Goal: Information Seeking & Learning: Learn about a topic

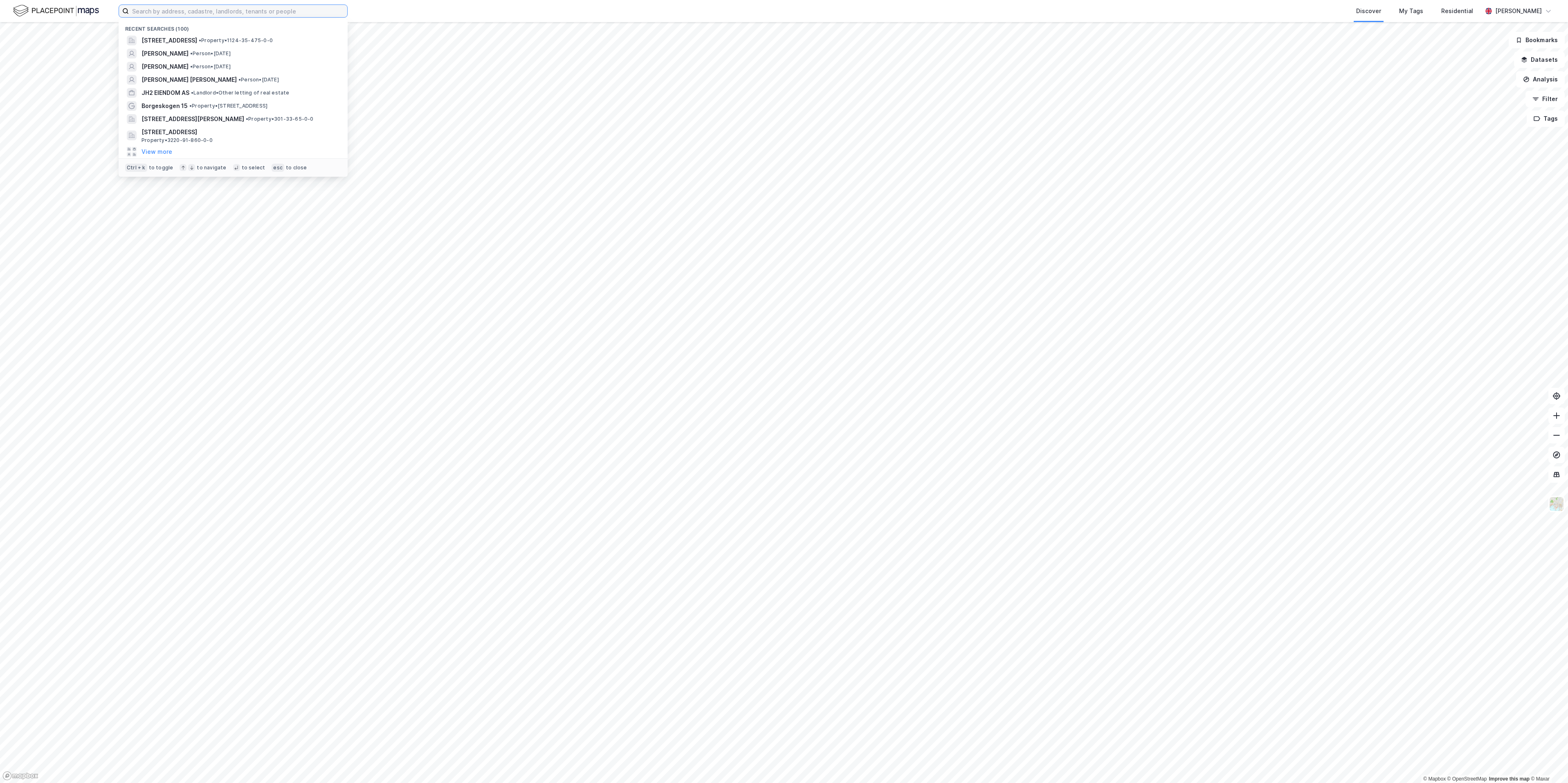
click at [289, 13] on input at bounding box center [238, 11] width 219 height 12
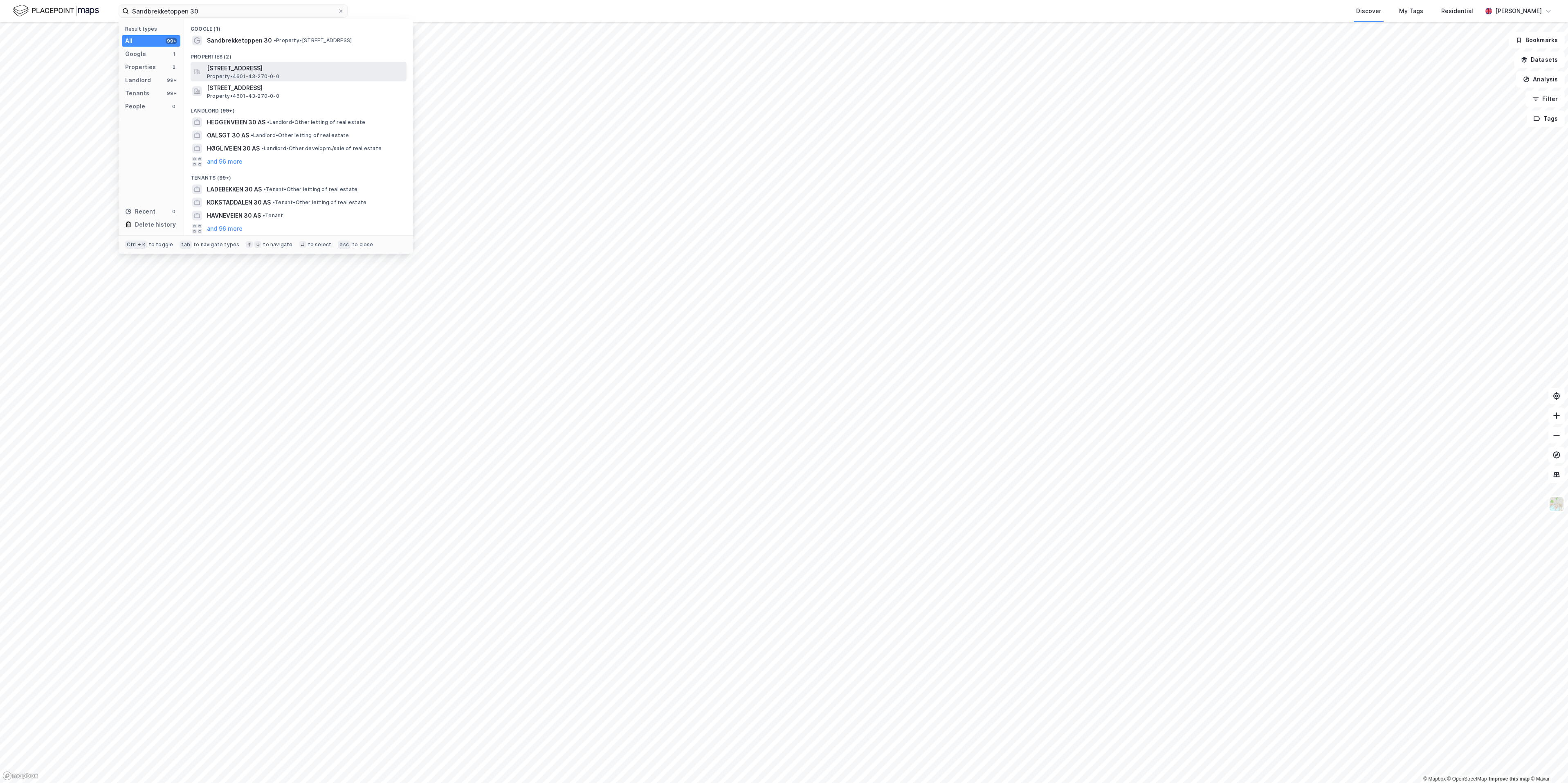
click at [289, 72] on span "[STREET_ADDRESS]" at bounding box center [305, 68] width 197 height 10
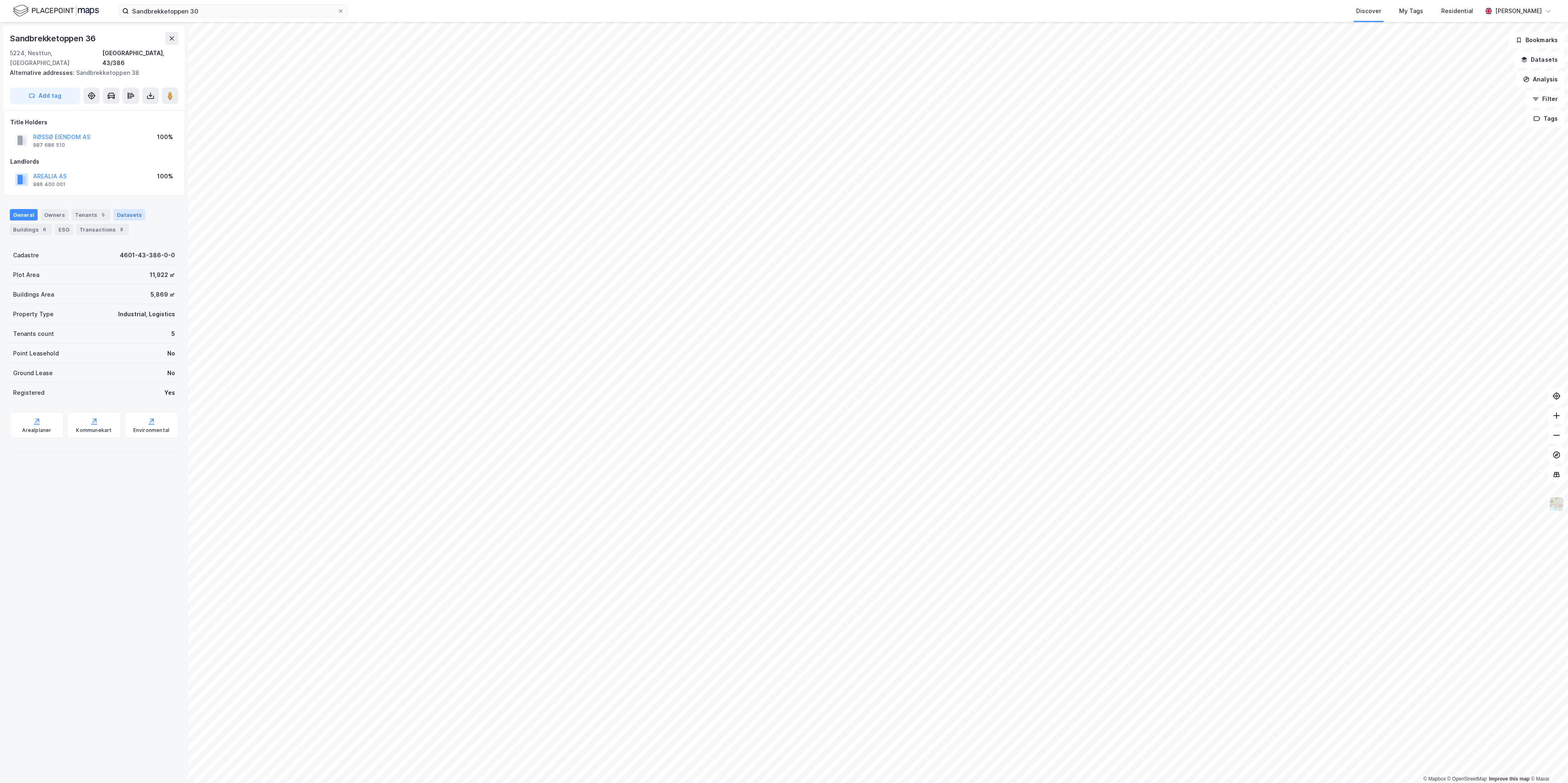
click at [122, 211] on div "Datasets" at bounding box center [130, 214] width 32 height 12
click at [102, 224] on div "Transactions 8" at bounding box center [102, 230] width 53 height 12
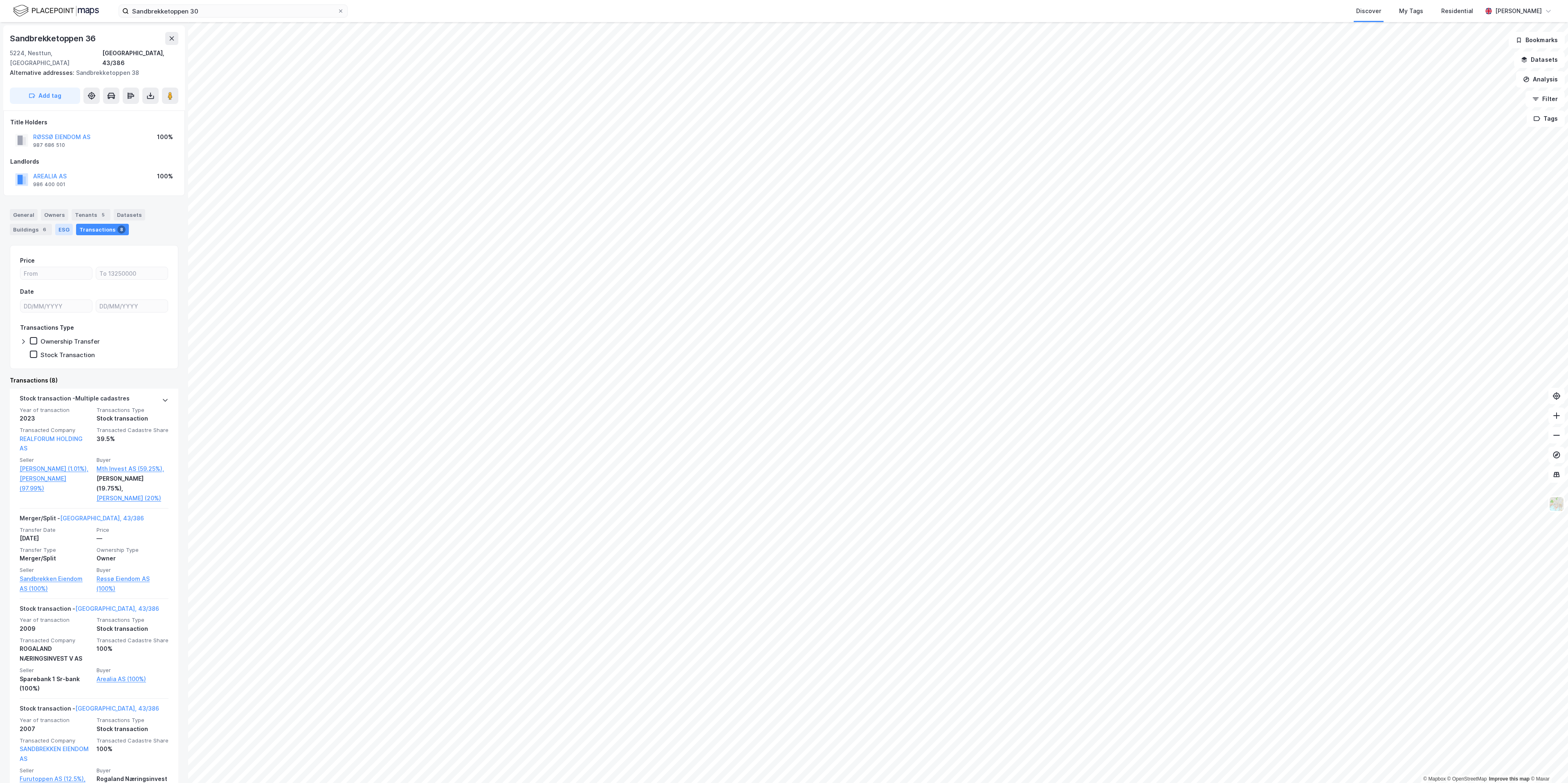
click at [63, 224] on div "ESG" at bounding box center [64, 230] width 18 height 12
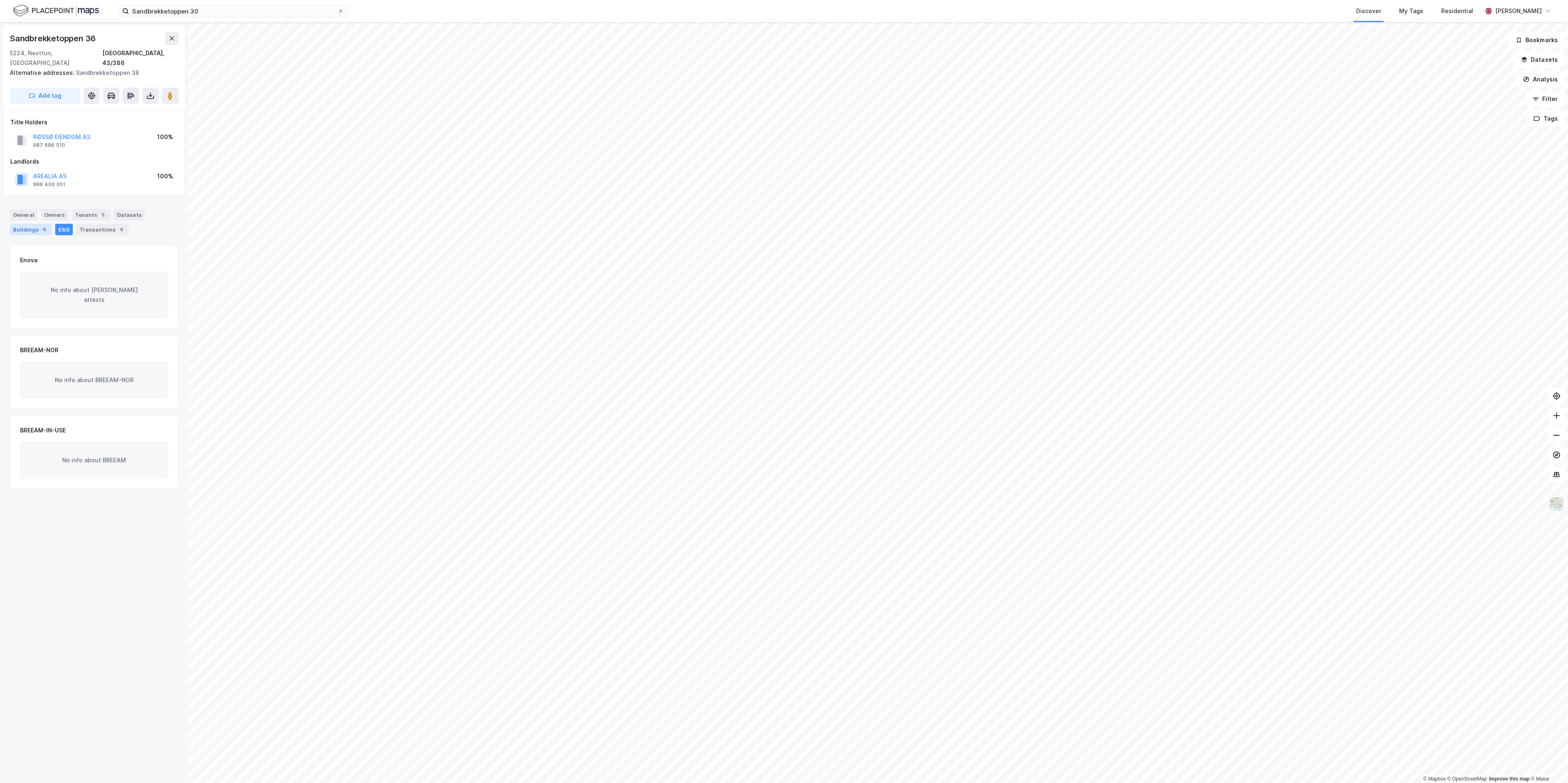
click at [41, 225] on div "6" at bounding box center [44, 229] width 8 height 8
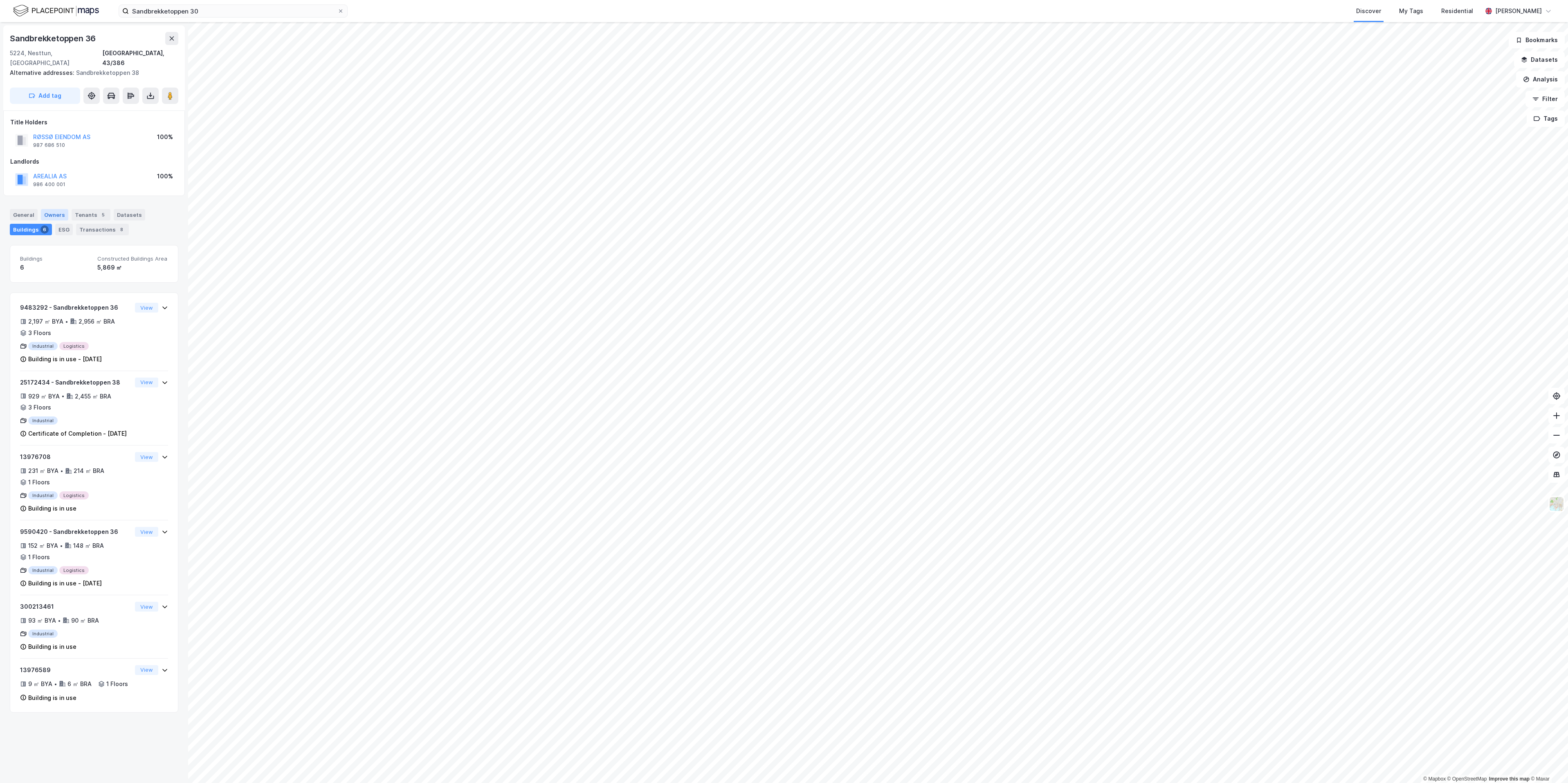
click at [48, 209] on div "Owners" at bounding box center [54, 214] width 27 height 12
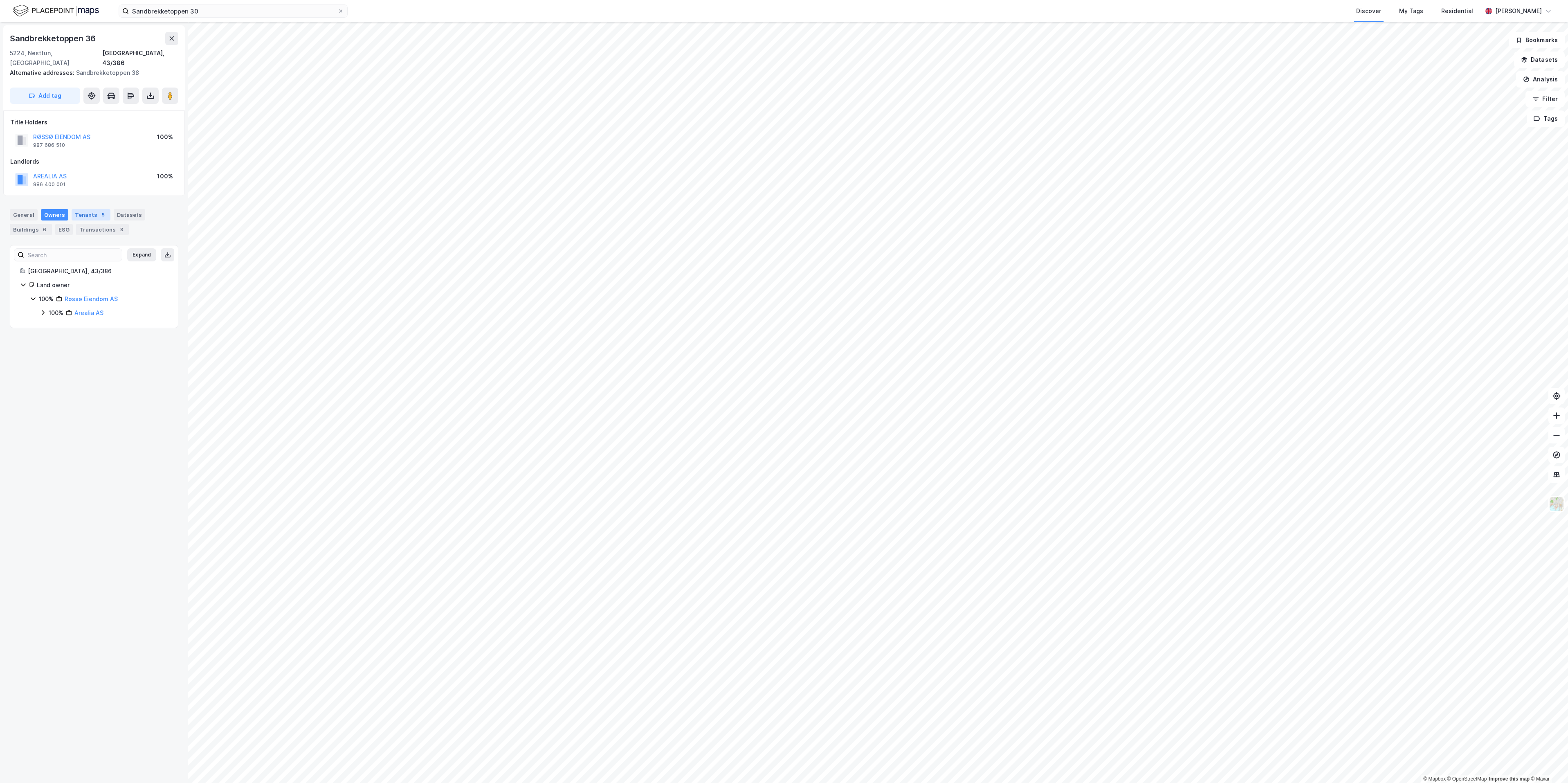
click at [82, 209] on div "Tenants 5" at bounding box center [91, 214] width 39 height 12
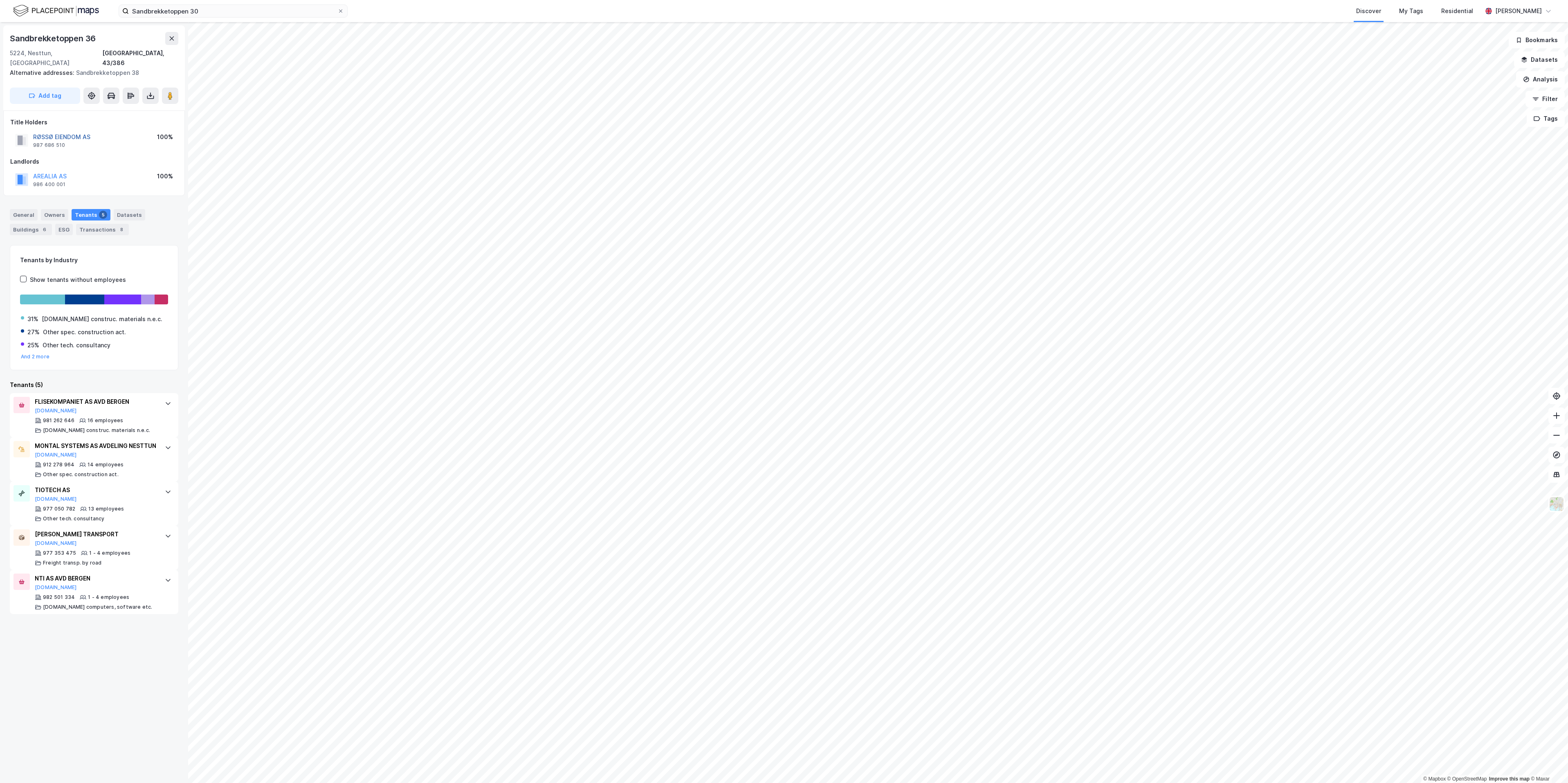
click at [0, 0] on button "RØSSØ EIENDOM AS" at bounding box center [0, 0] width 0 height 0
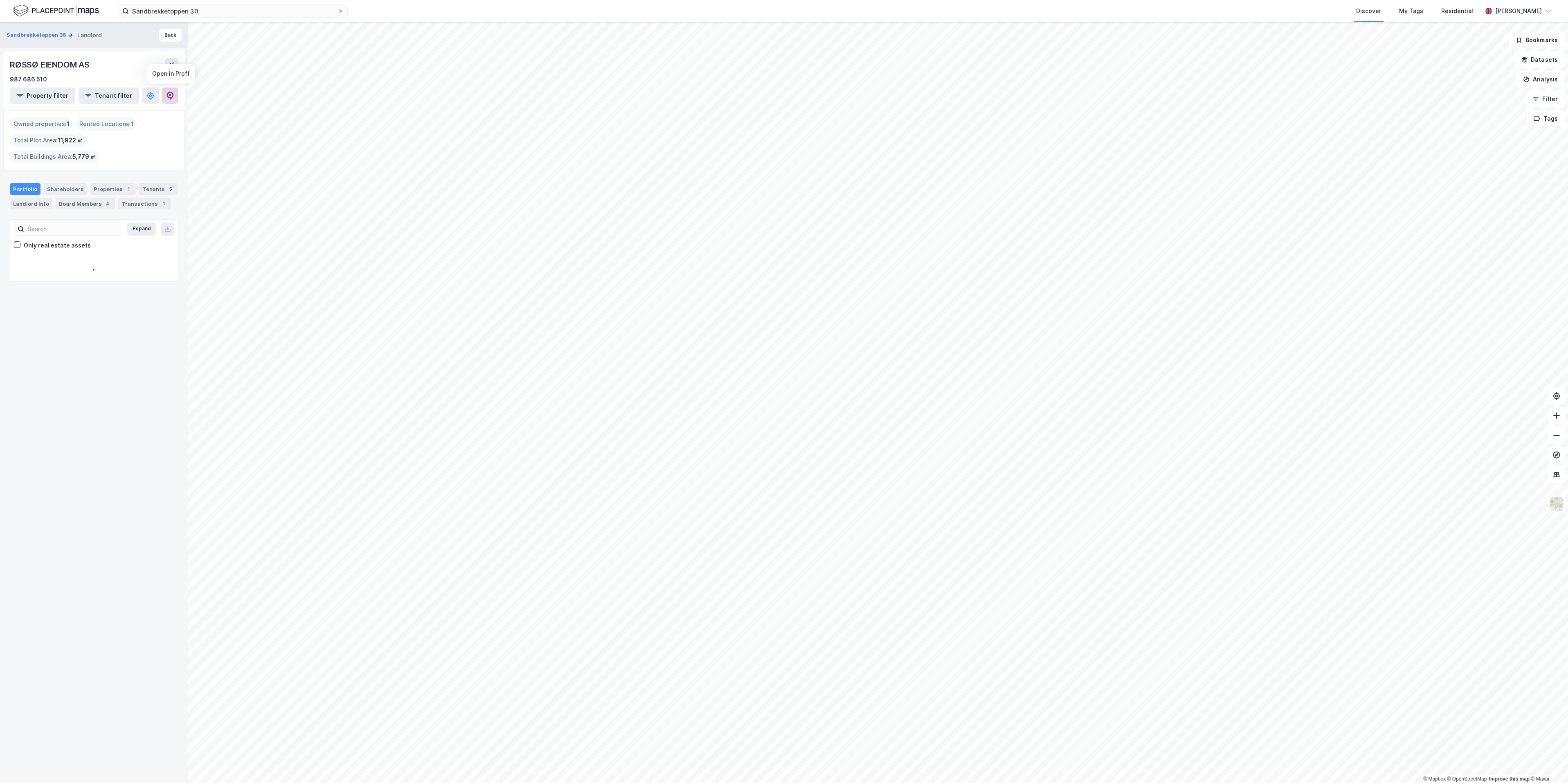
click at [173, 97] on icon at bounding box center [170, 96] width 8 height 8
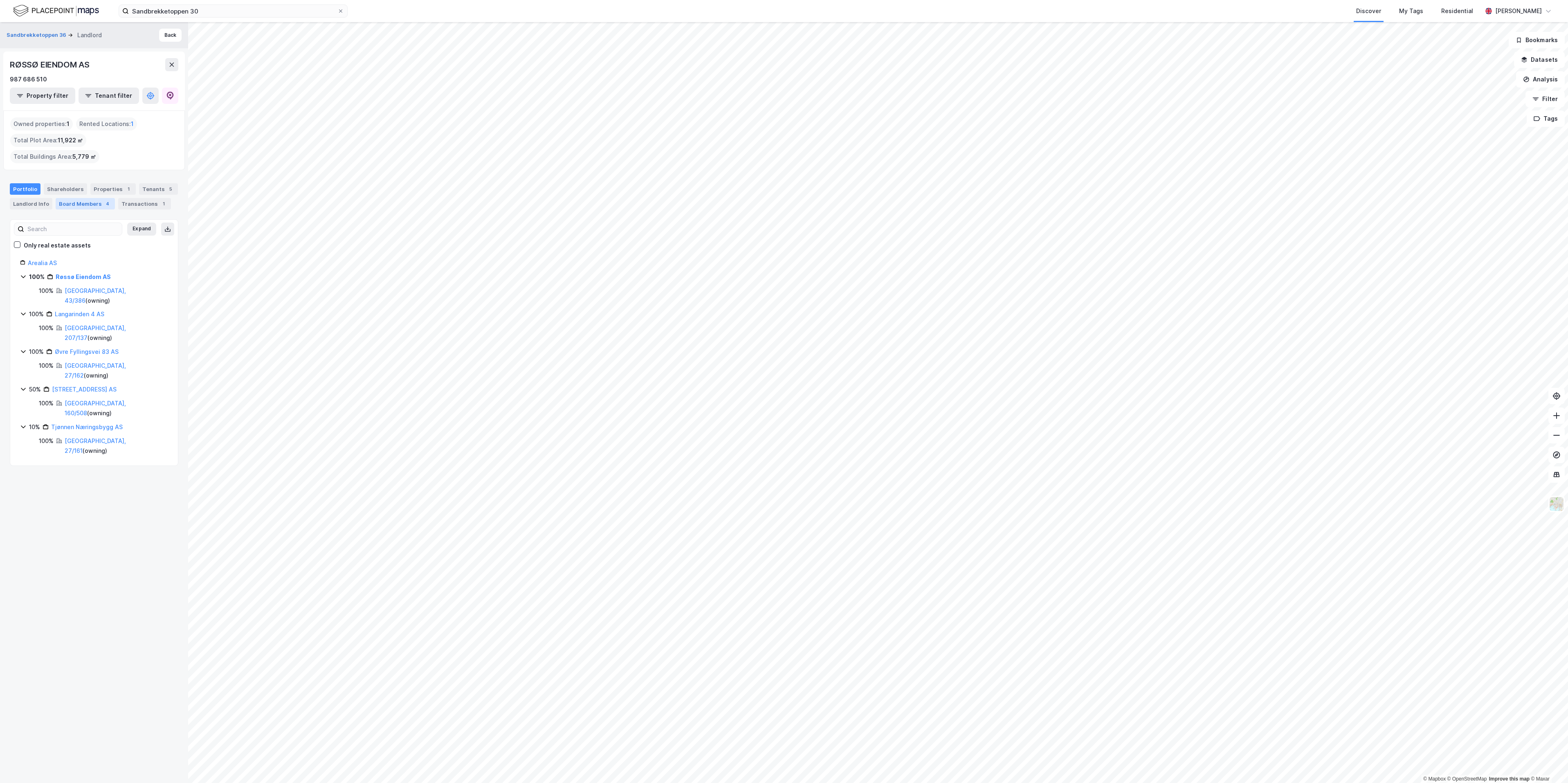
click at [115, 198] on div "Board Members 4" at bounding box center [85, 203] width 59 height 12
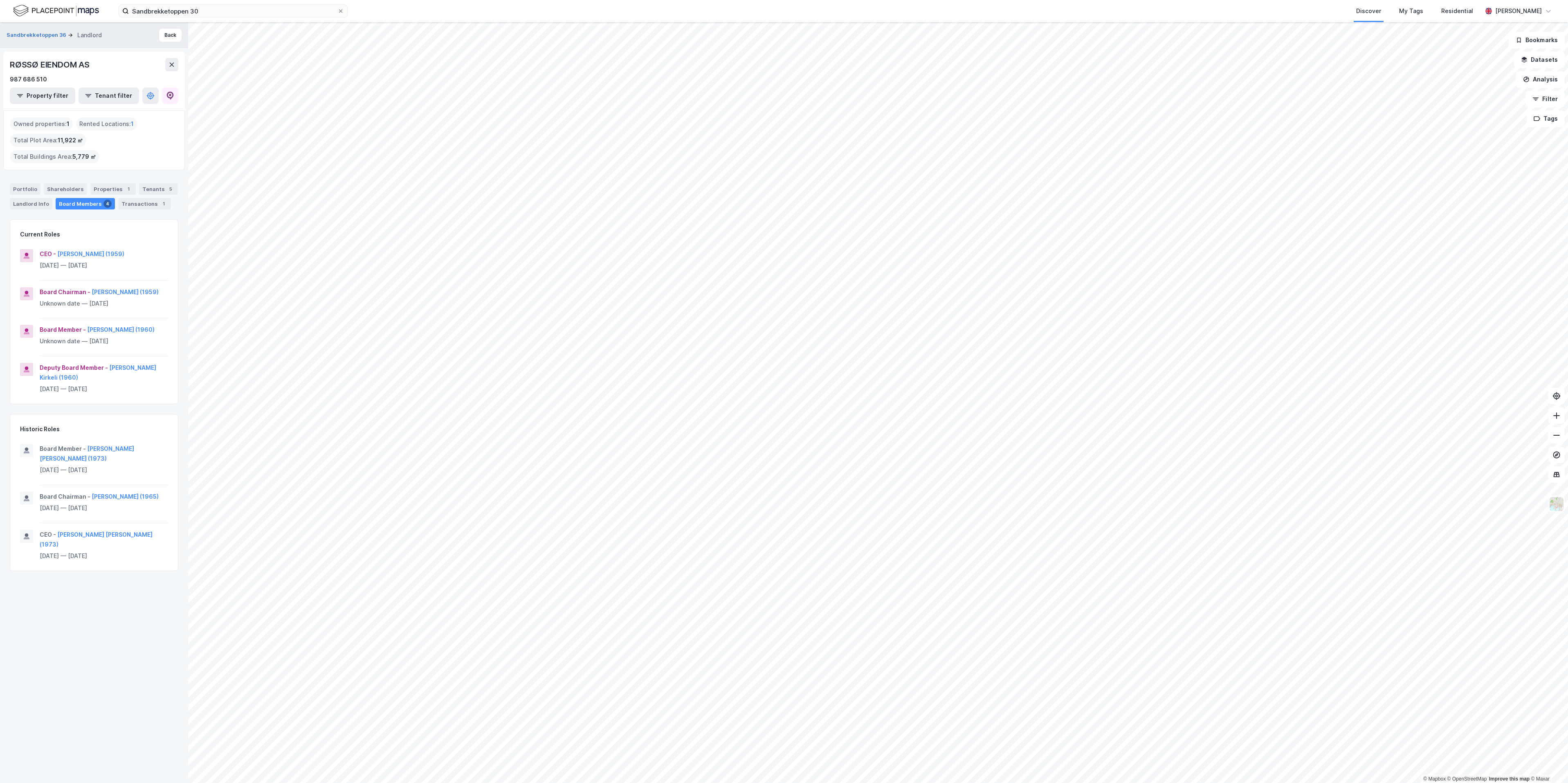
click at [123, 174] on div "Portfolio Shareholders Properties 1 Tenants 5 Landlord Info Board Members 4 Tra…" at bounding box center [94, 193] width 188 height 40
click at [113, 183] on div "Properties 1" at bounding box center [113, 189] width 46 height 12
click at [29, 183] on div "Portfolio" at bounding box center [25, 189] width 30 height 12
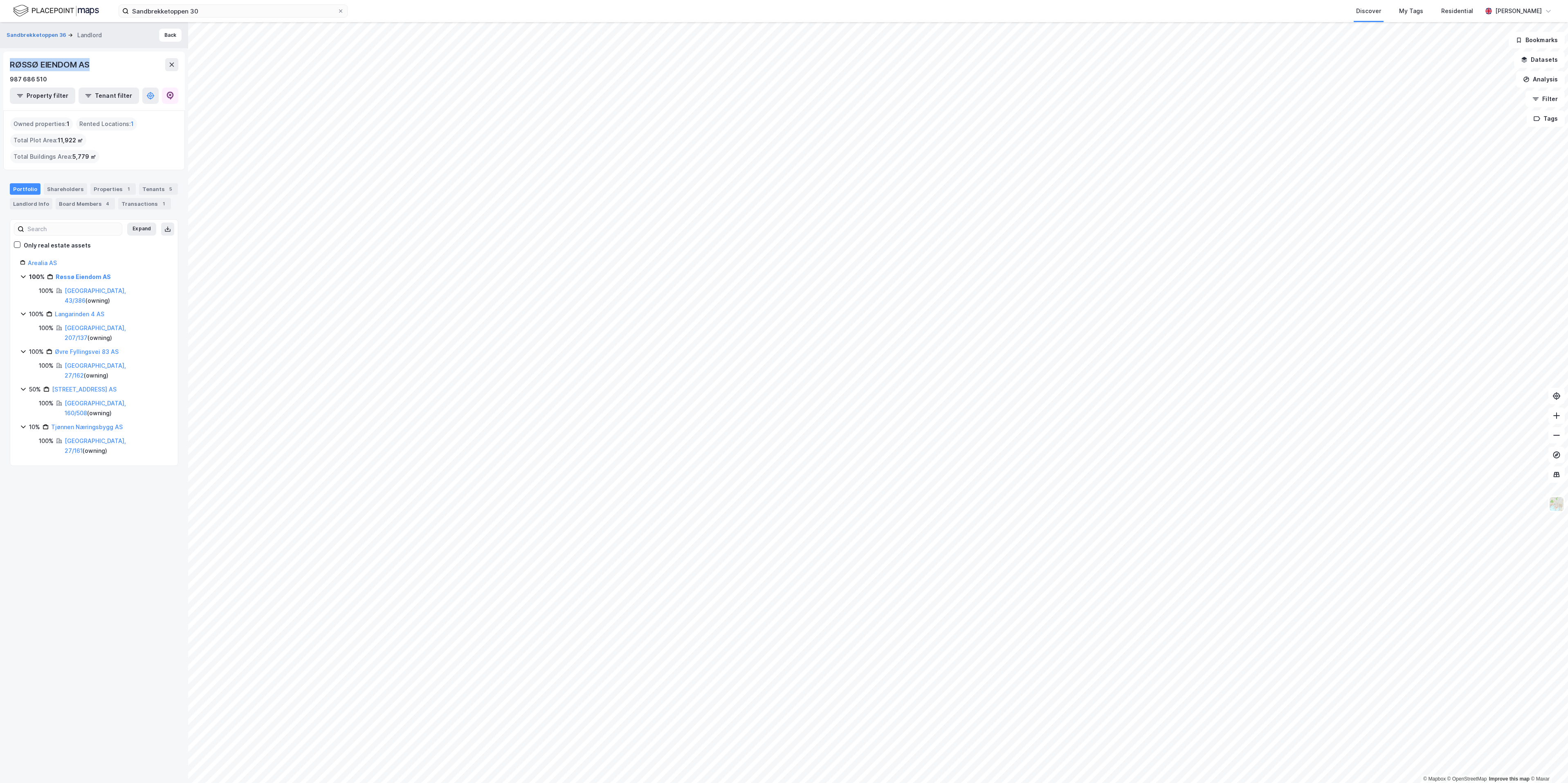
drag, startPoint x: 93, startPoint y: 69, endPoint x: 9, endPoint y: 69, distance: 84.0
click at [9, 69] on div "RØSSØ EIENDOM AS 987 686 510 Property filter Tenant filter" at bounding box center [94, 81] width 181 height 59
copy div "RØSSØ EIENDOM AS"
drag, startPoint x: 2, startPoint y: 34, endPoint x: 63, endPoint y: 44, distance: 61.8
click at [63, 44] on div "Sandbrekketoppen 36 Landlord Back" at bounding box center [94, 35] width 188 height 26
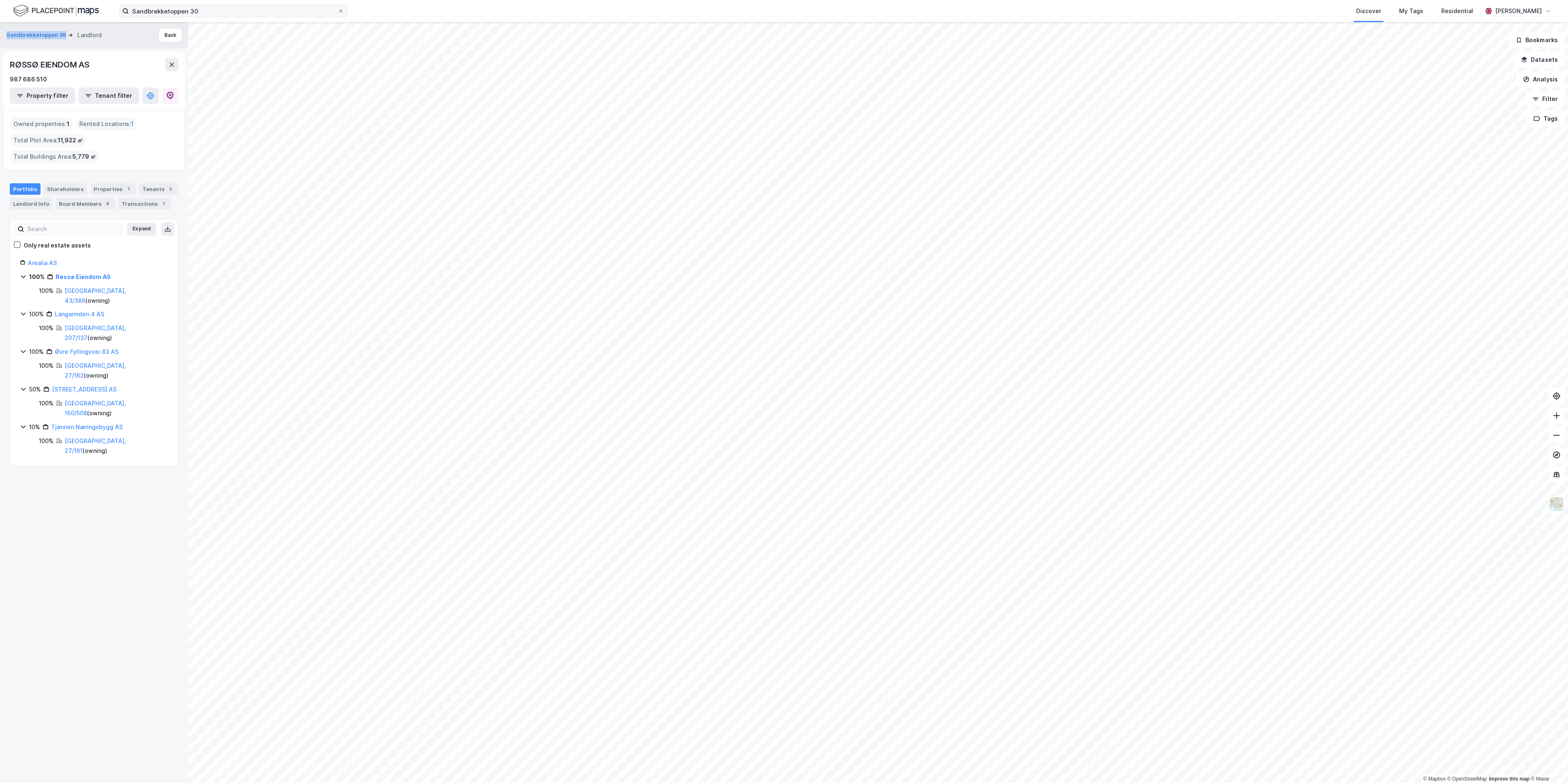
copy button "Sandbrekketoppen 36"
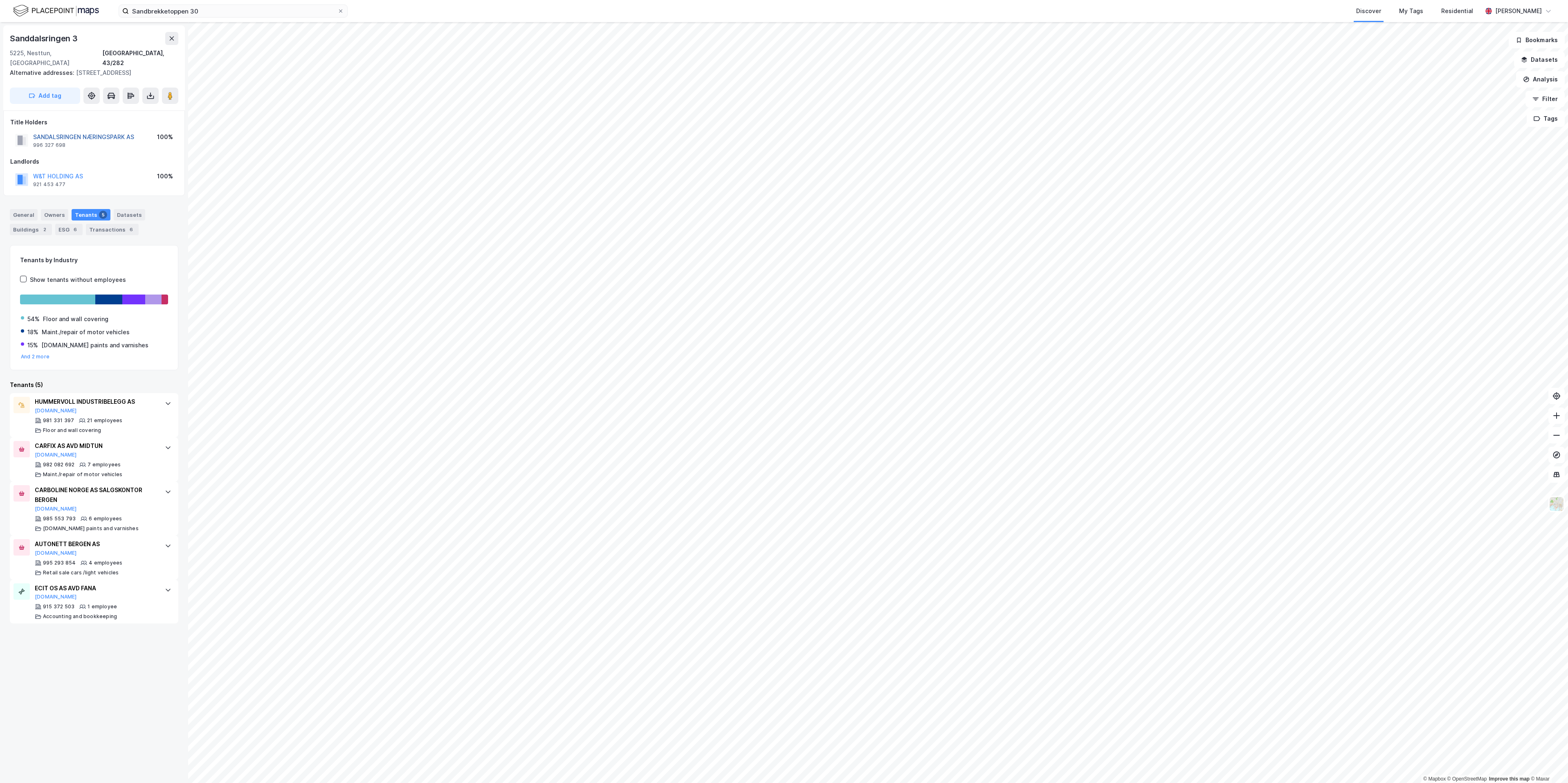
click at [0, 0] on button "SANDALSRINGEN NÆRINGSPARK AS" at bounding box center [0, 0] width 0 height 0
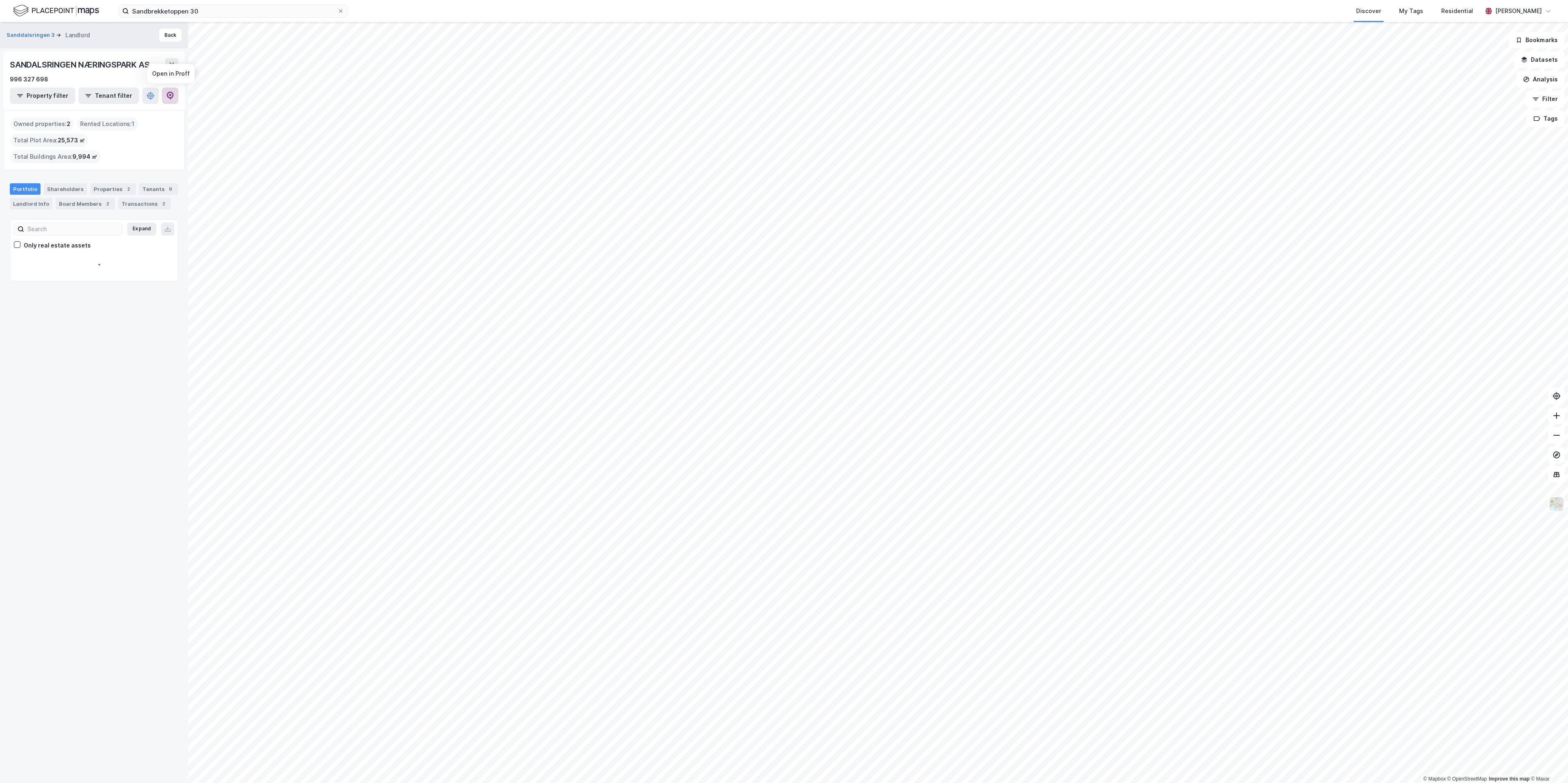
click at [169, 96] on icon at bounding box center [170, 96] width 8 height 8
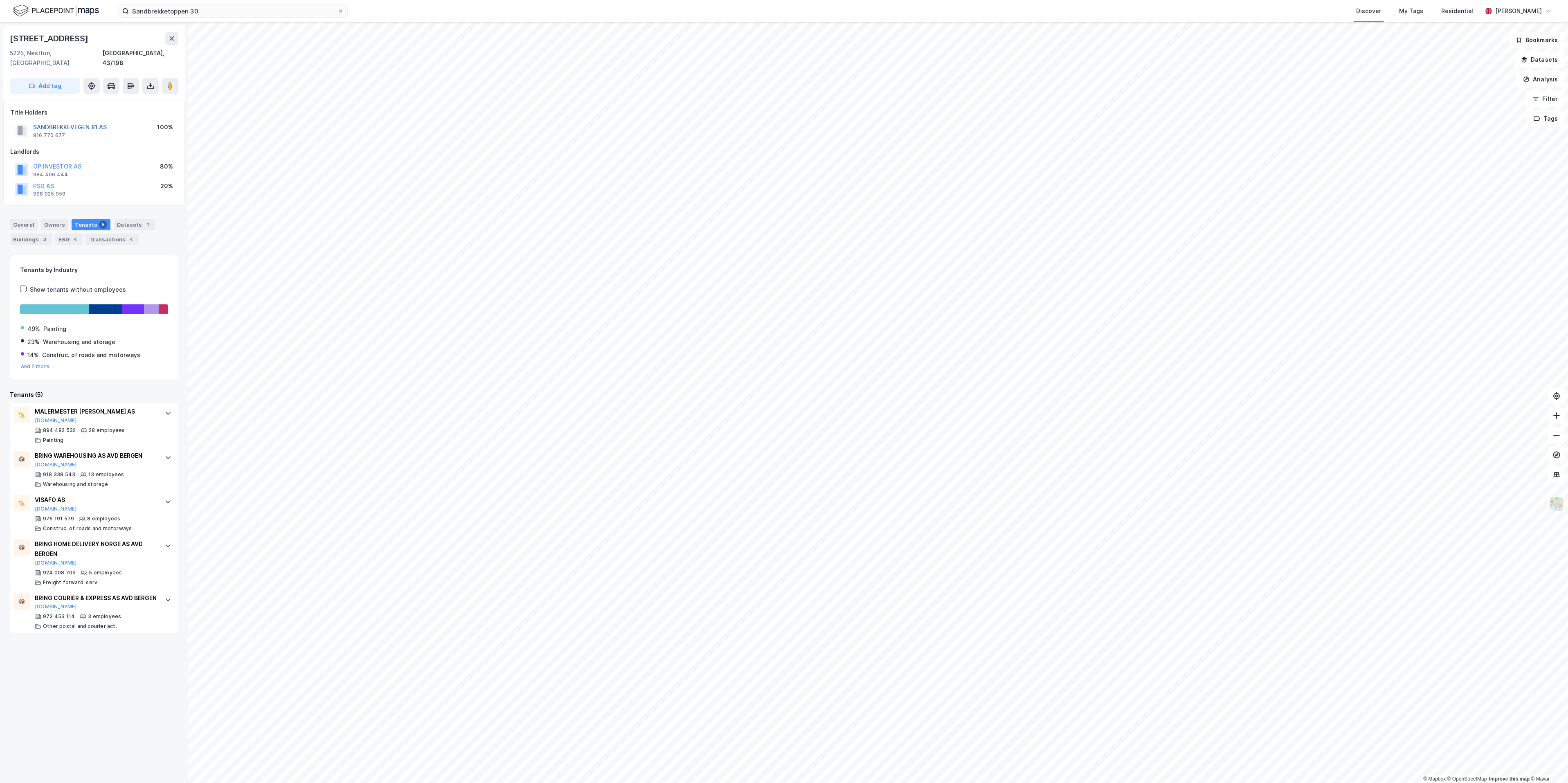
click at [0, 0] on button "SANDBREKKEVEGEN 81 AS" at bounding box center [0, 0] width 0 height 0
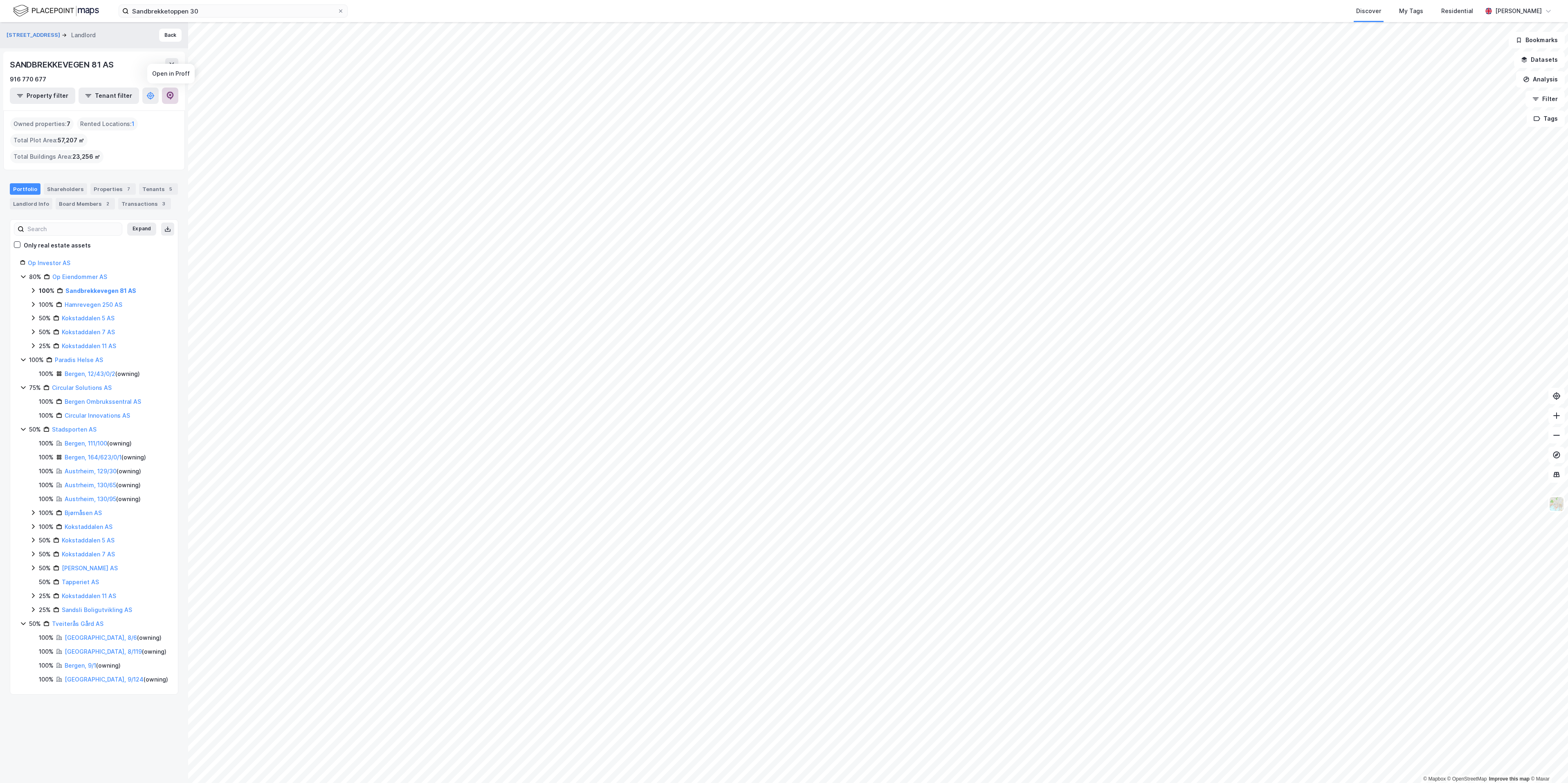
click at [168, 93] on icon at bounding box center [170, 96] width 7 height 8
click at [139, 195] on div "Tenants 5" at bounding box center [158, 189] width 39 height 12
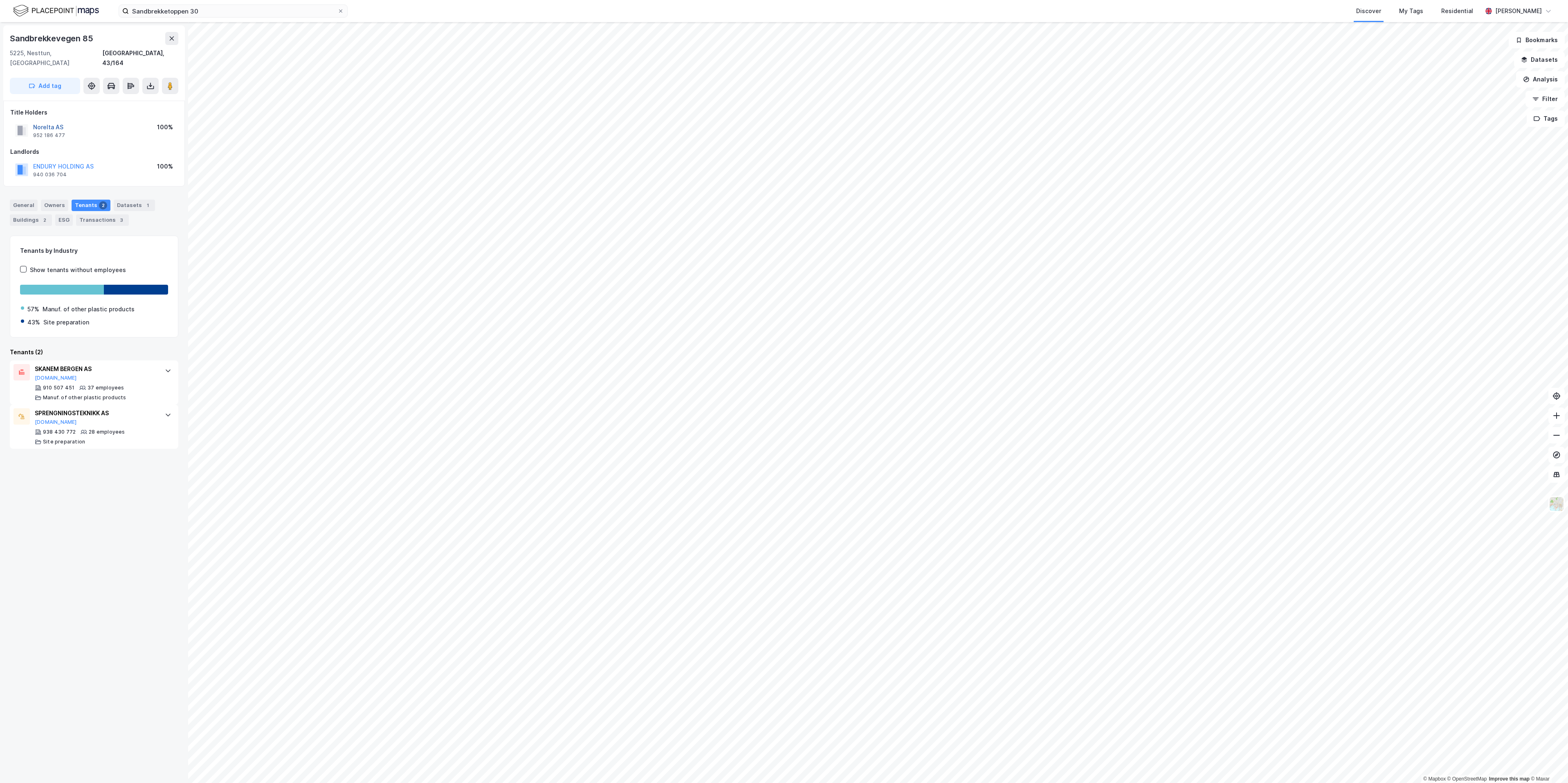
click at [0, 0] on button "Norelta AS" at bounding box center [0, 0] width 0 height 0
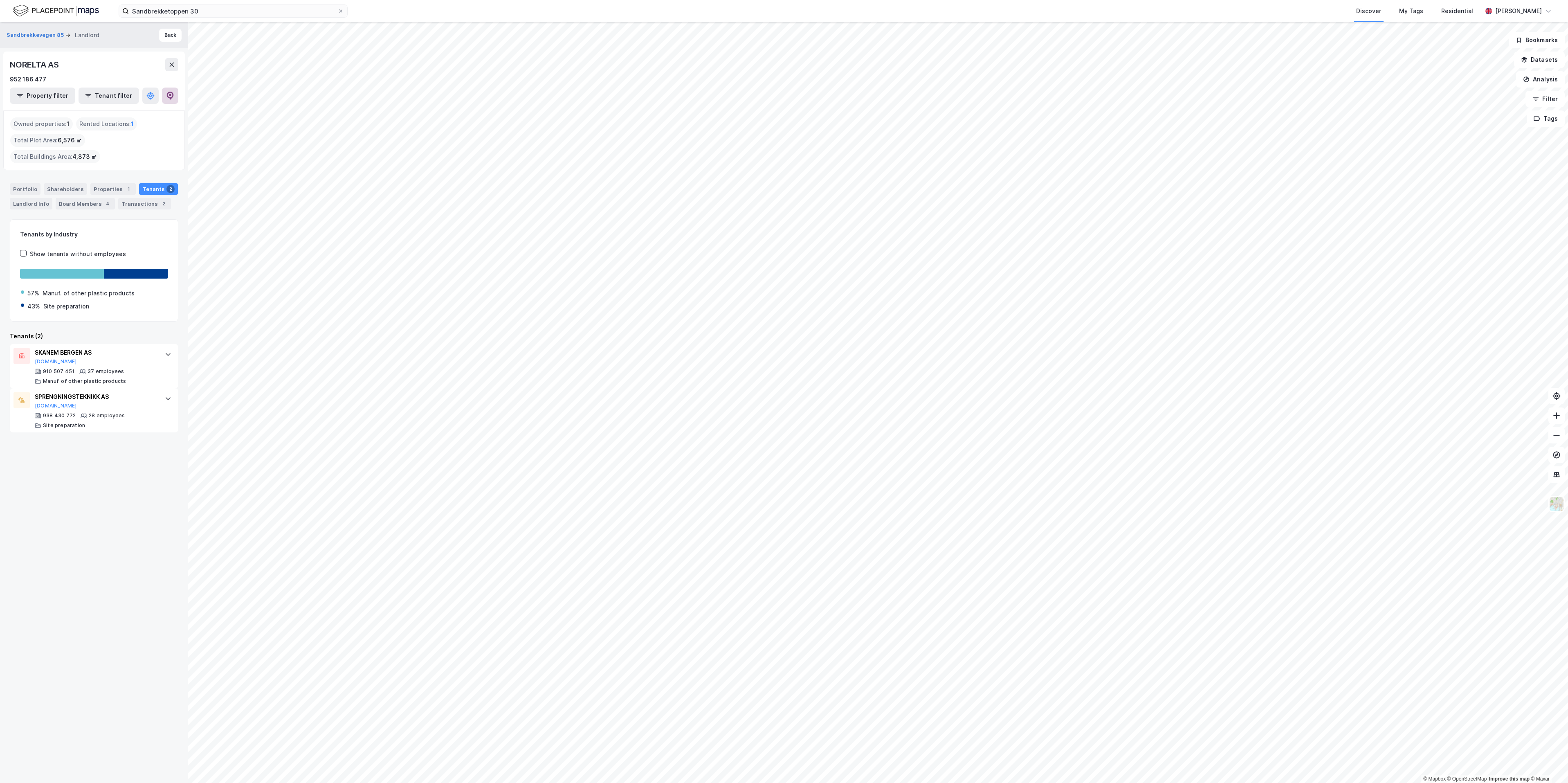
click at [170, 99] on icon at bounding box center [170, 96] width 7 height 8
click at [115, 183] on div "Properties 1" at bounding box center [113, 189] width 46 height 12
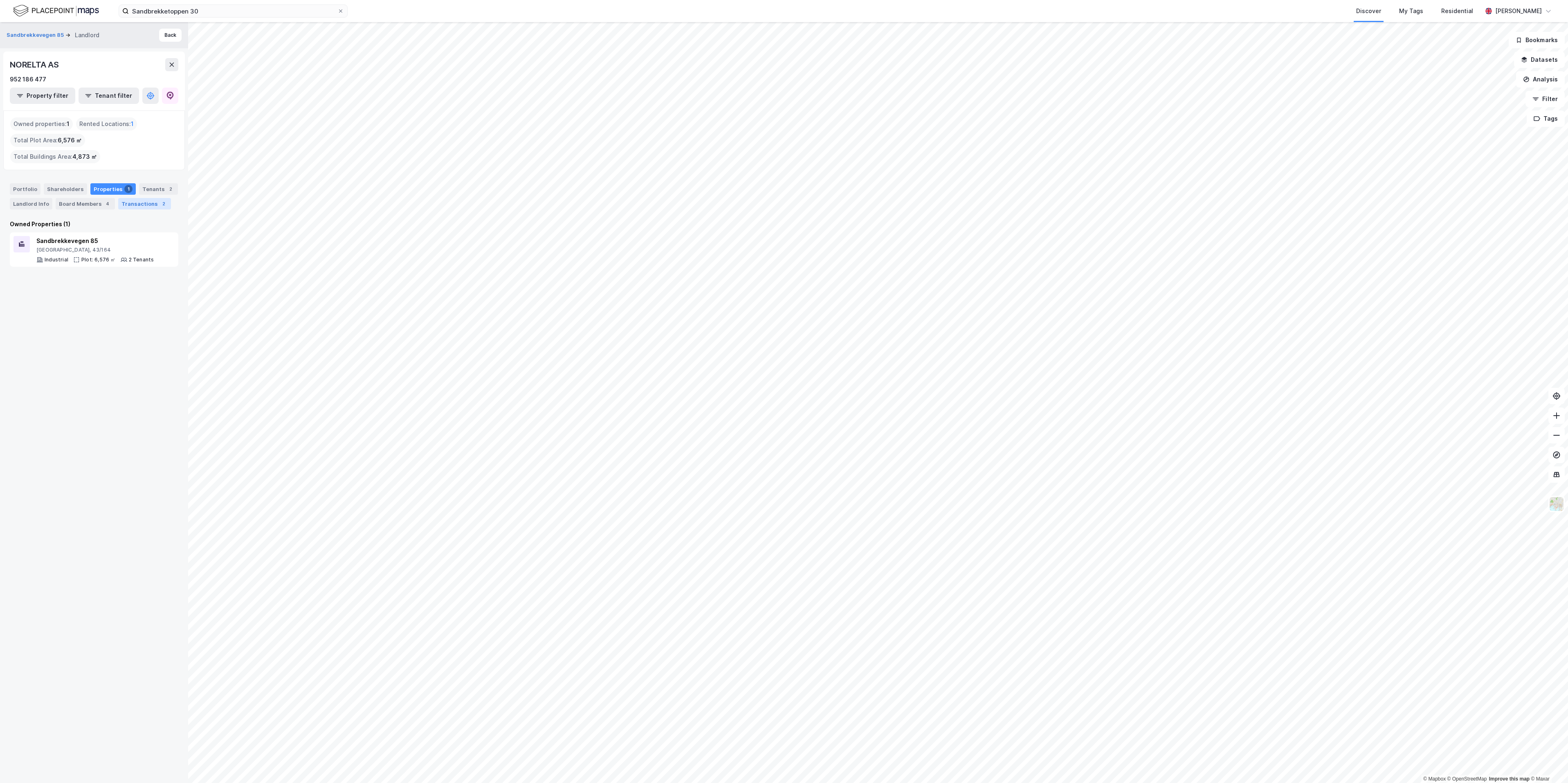
click at [118, 205] on div "Transactions 2" at bounding box center [144, 203] width 53 height 12
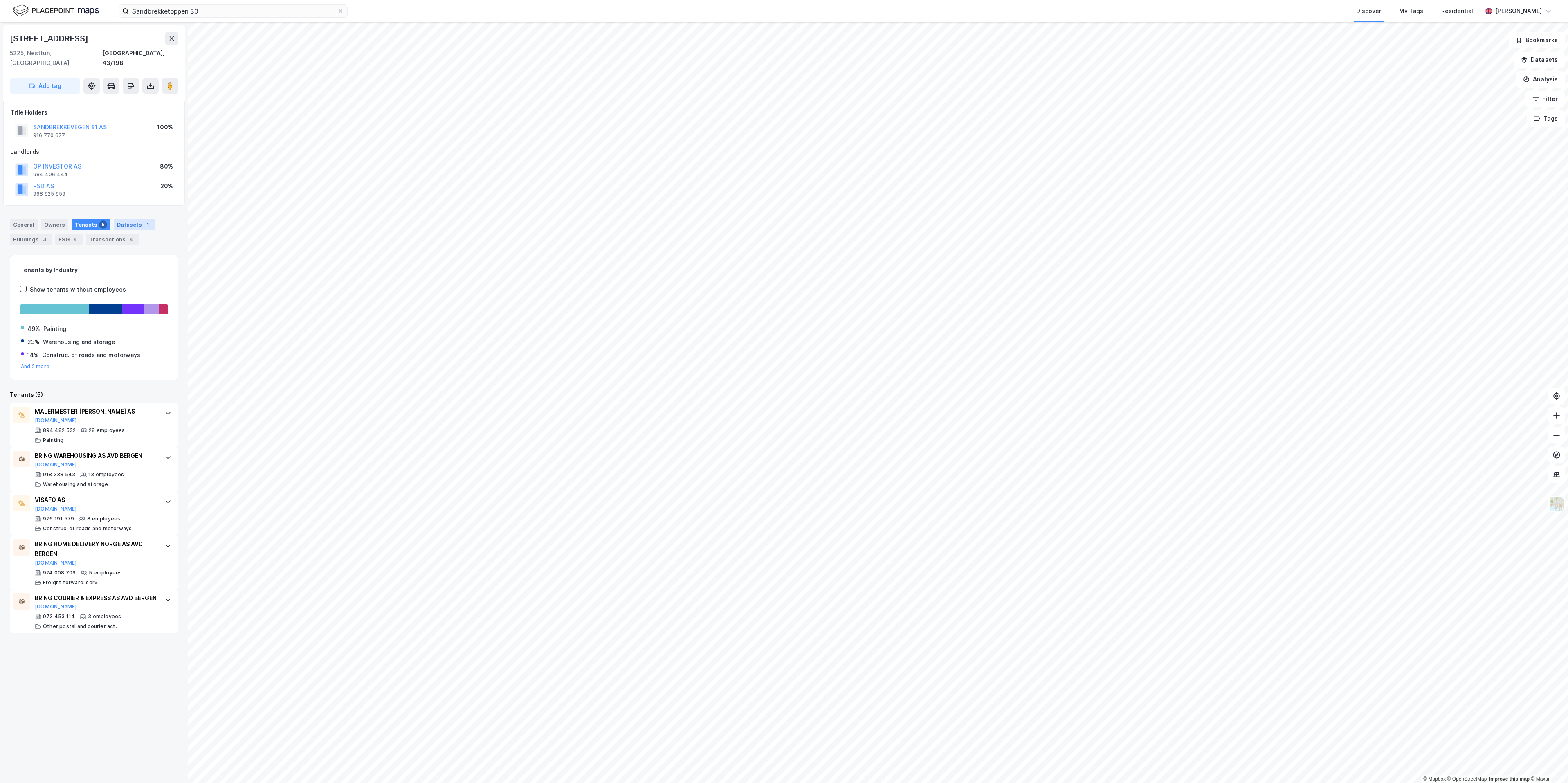
click at [135, 219] on div "Datasets 1" at bounding box center [135, 224] width 41 height 12
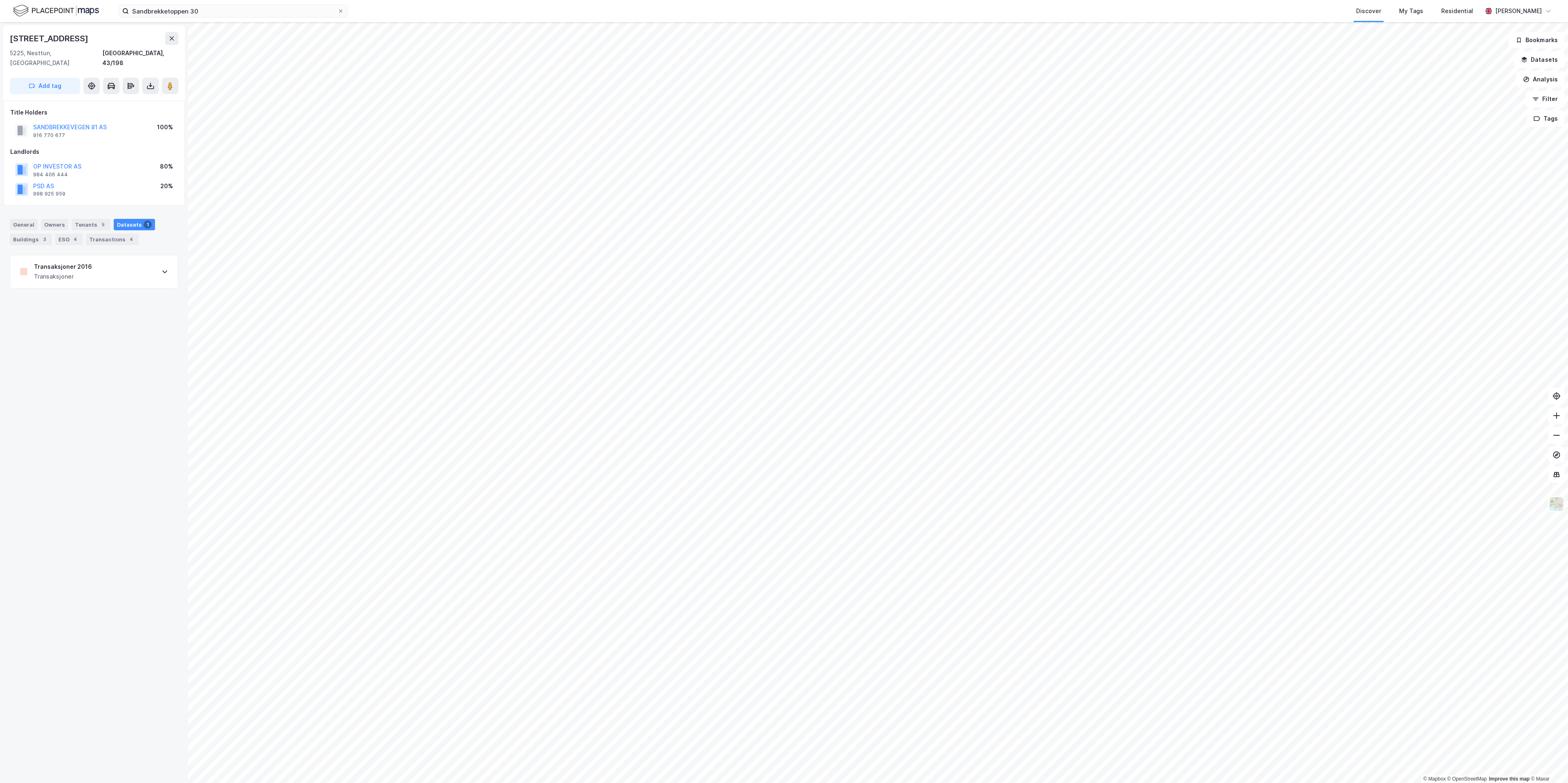
click at [69, 272] on div "Transaksjoner" at bounding box center [63, 276] width 58 height 10
click at [89, 259] on div "Transaksjoner 2016 Transaksjoner" at bounding box center [94, 272] width 167 height 33
click at [58, 234] on div "ESG 4" at bounding box center [69, 239] width 27 height 12
click at [144, 220] on div "1" at bounding box center [147, 224] width 8 height 8
click at [92, 220] on div "Tenants 5" at bounding box center [91, 224] width 39 height 12
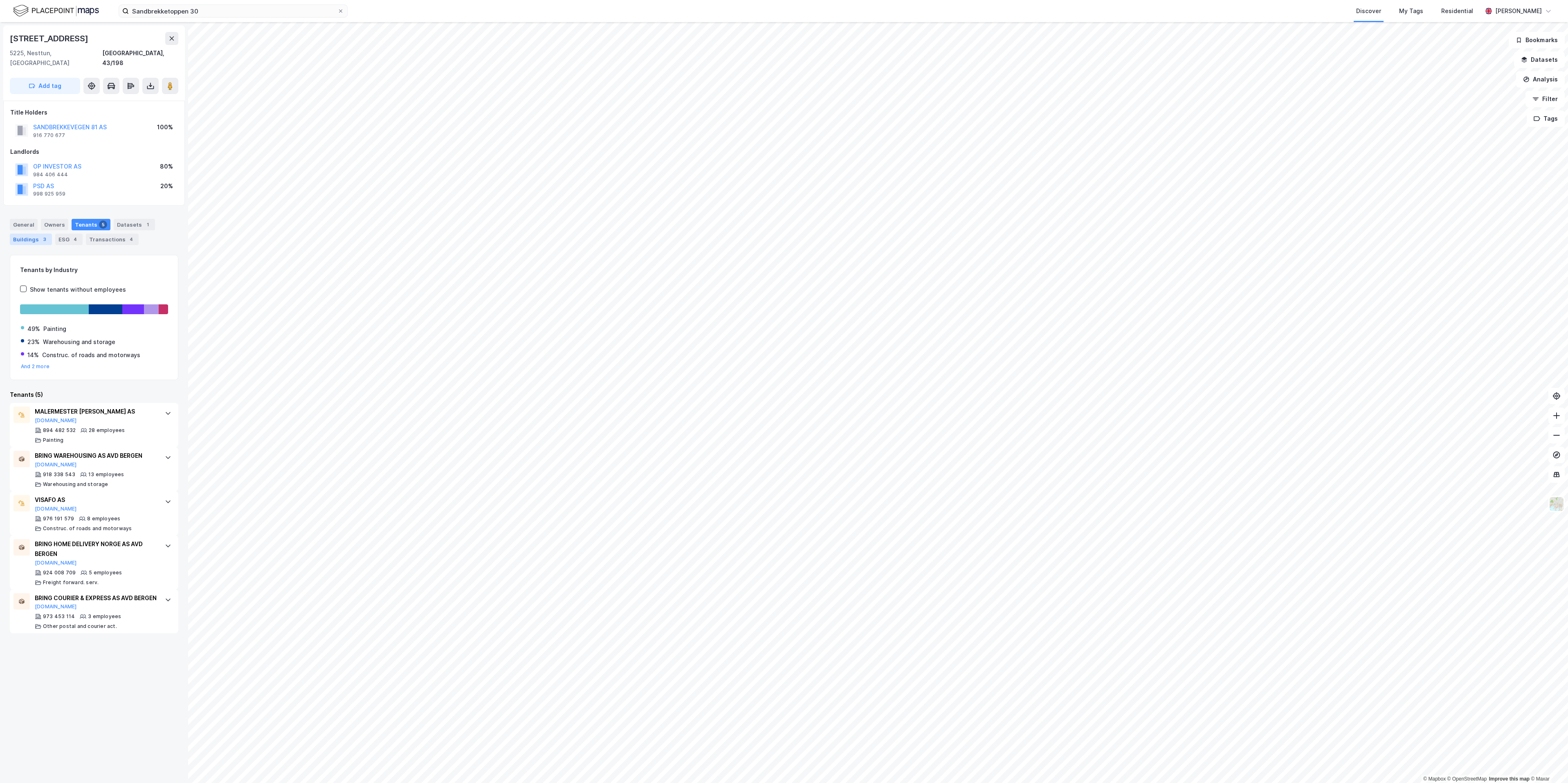
click at [29, 234] on div "Buildings 3" at bounding box center [30, 239] width 42 height 12
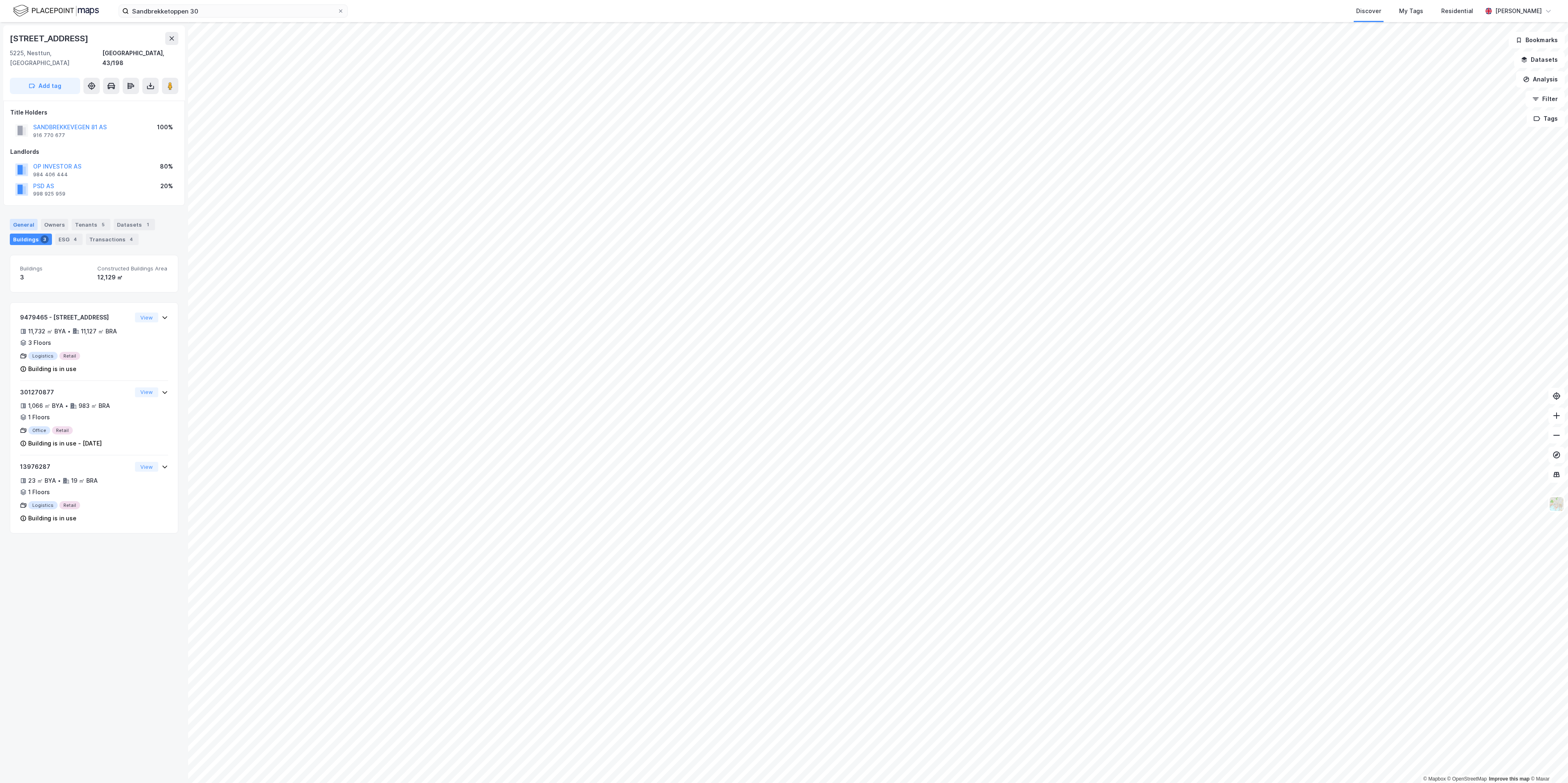
click at [24, 219] on div "General" at bounding box center [24, 224] width 28 height 12
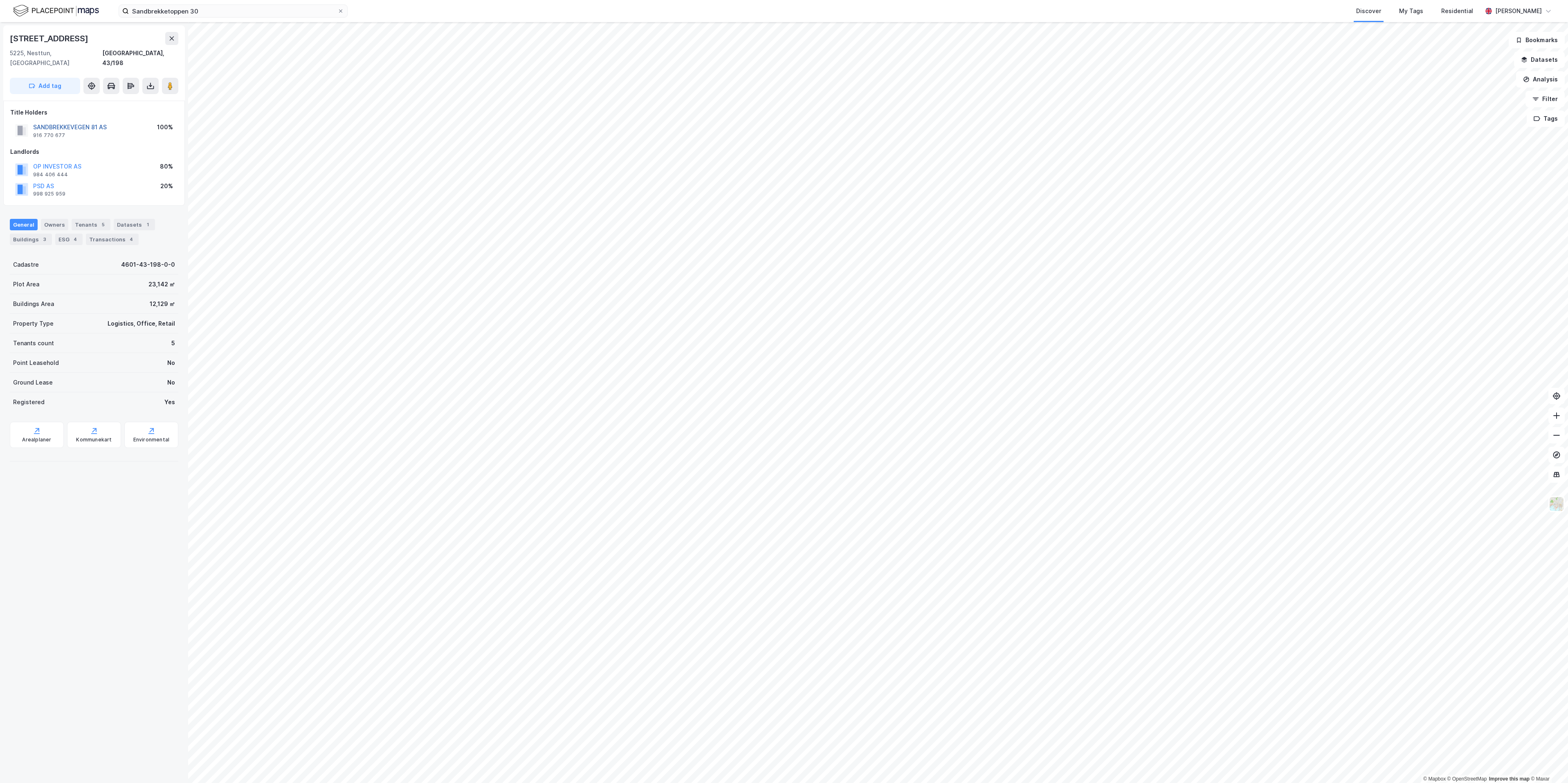
click at [0, 0] on button "SANDBREKKEVEGEN 81 AS" at bounding box center [0, 0] width 0 height 0
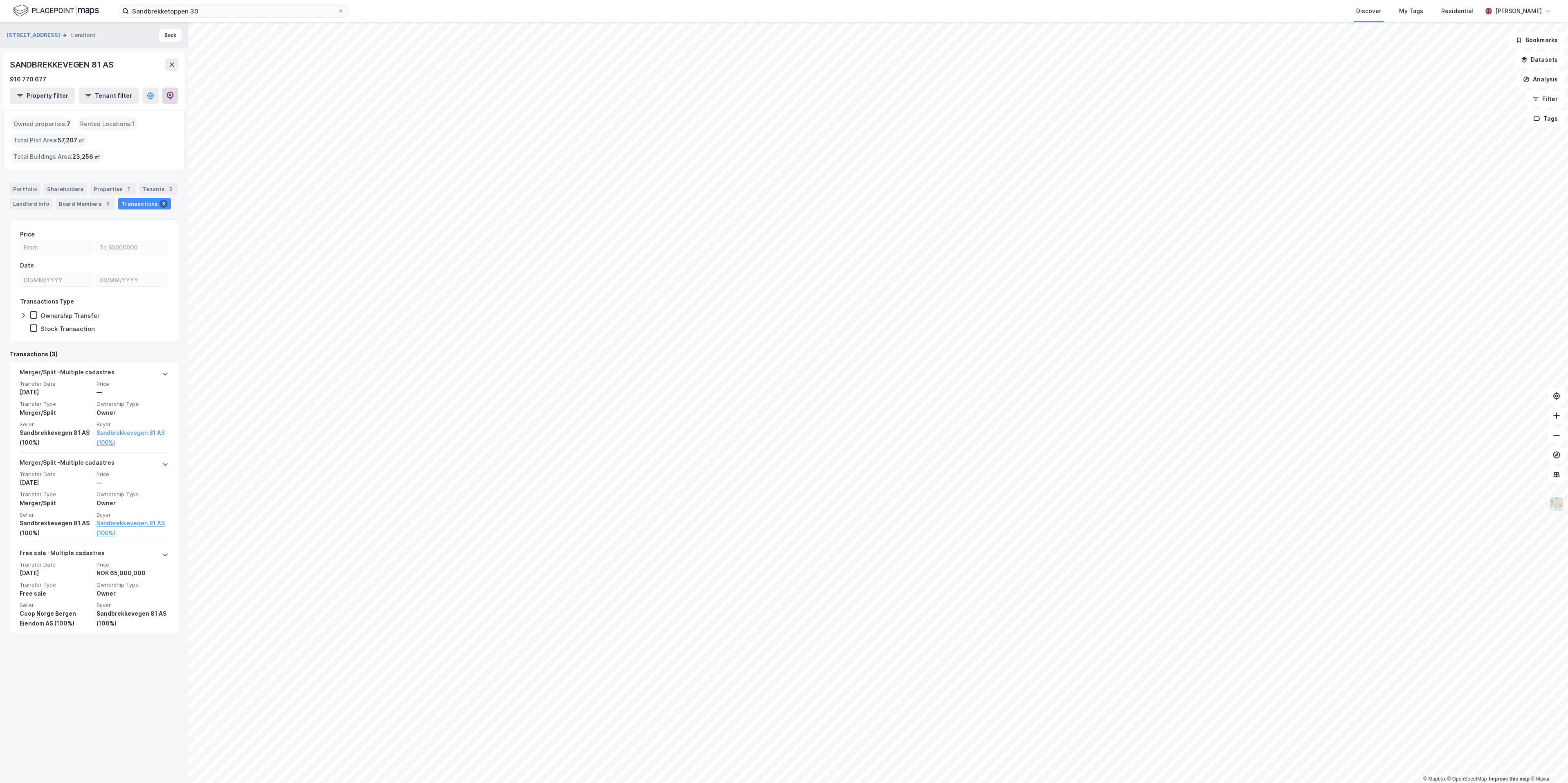
click at [166, 96] on icon at bounding box center [170, 96] width 8 height 8
click at [217, 15] on input "Sandbrekketoppen 30" at bounding box center [233, 11] width 209 height 12
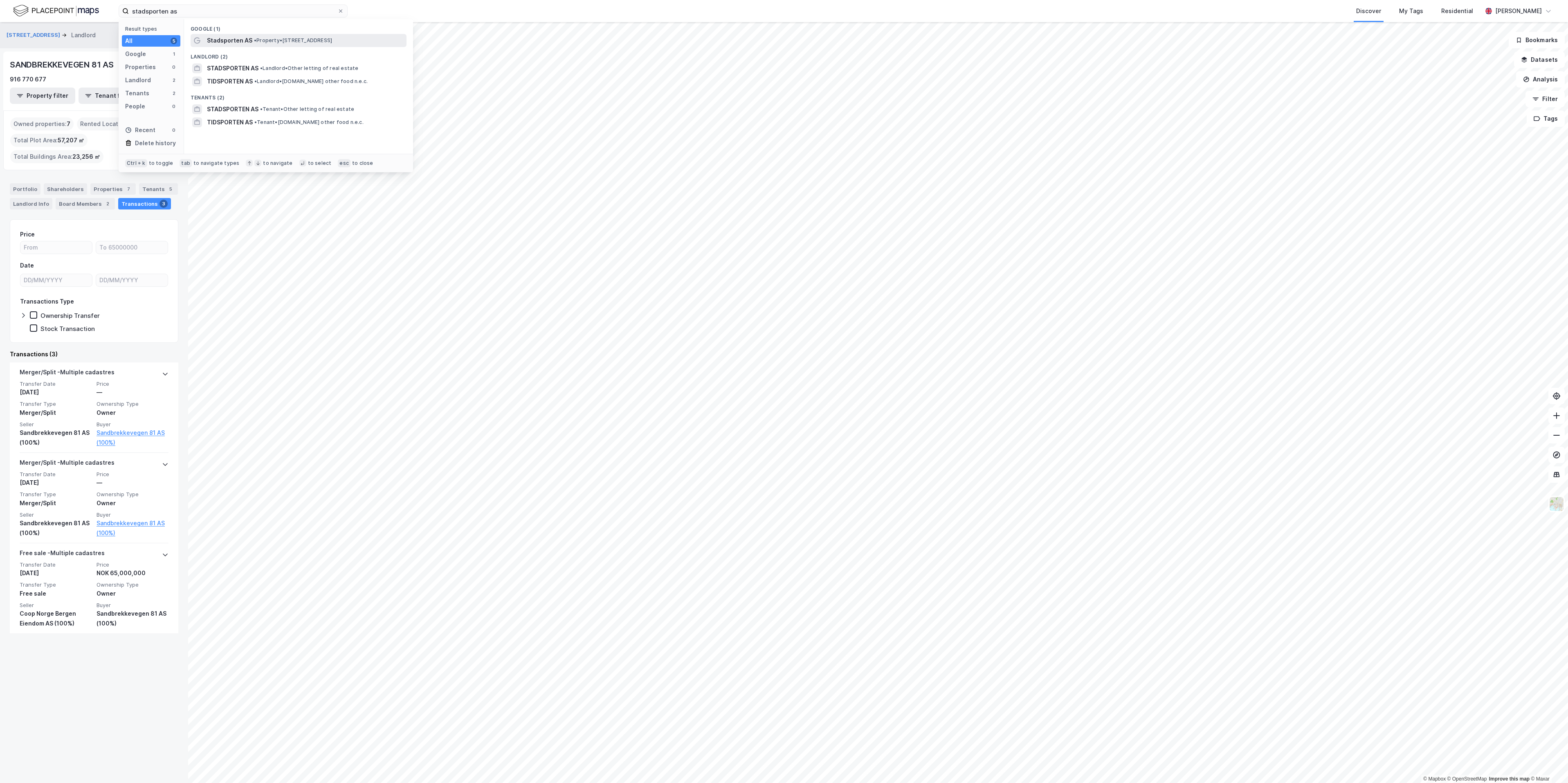
click at [237, 43] on span "Stadsporten AS" at bounding box center [229, 40] width 46 height 10
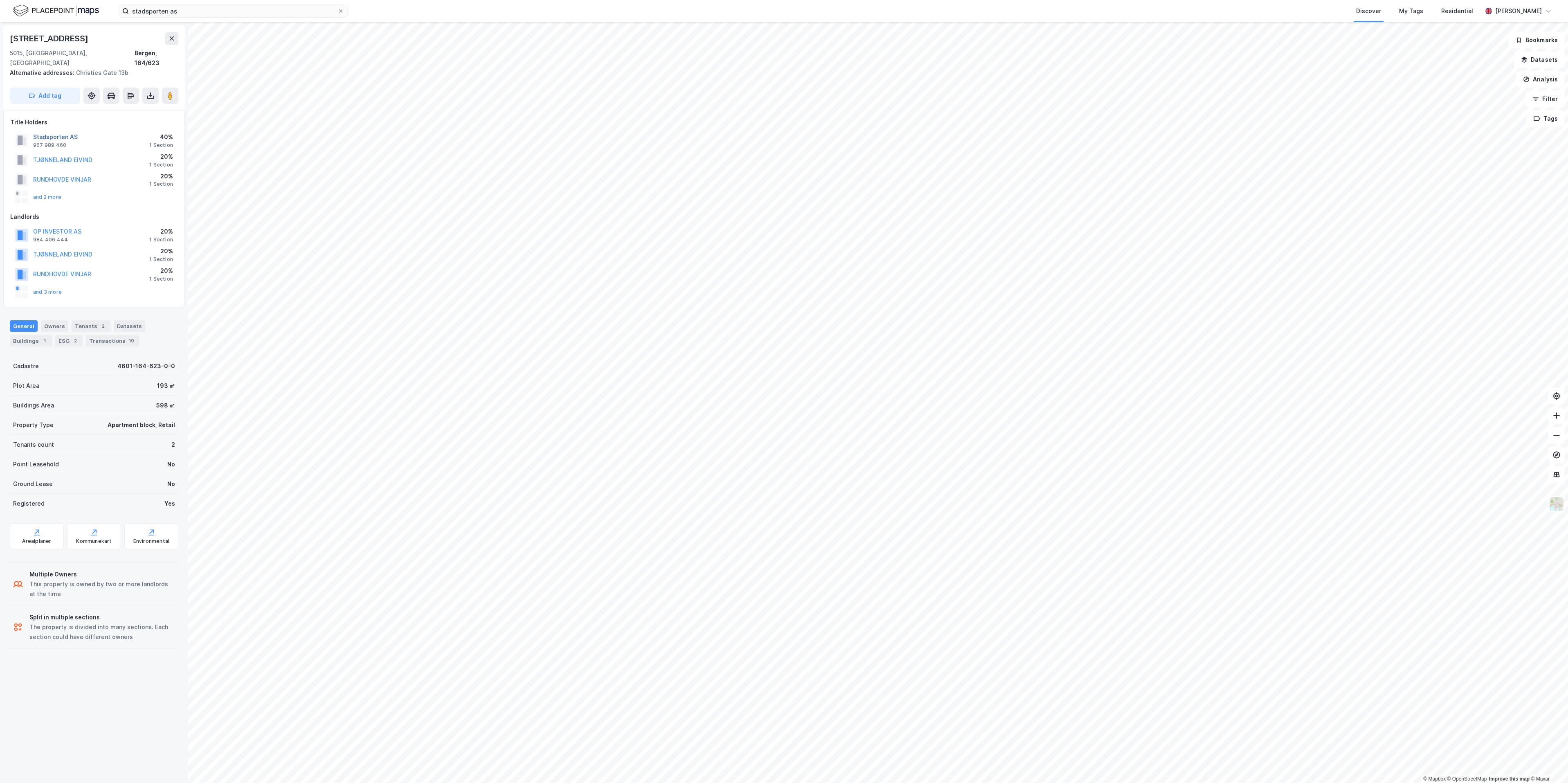
click at [0, 0] on button "Stadsporten AS" at bounding box center [0, 0] width 0 height 0
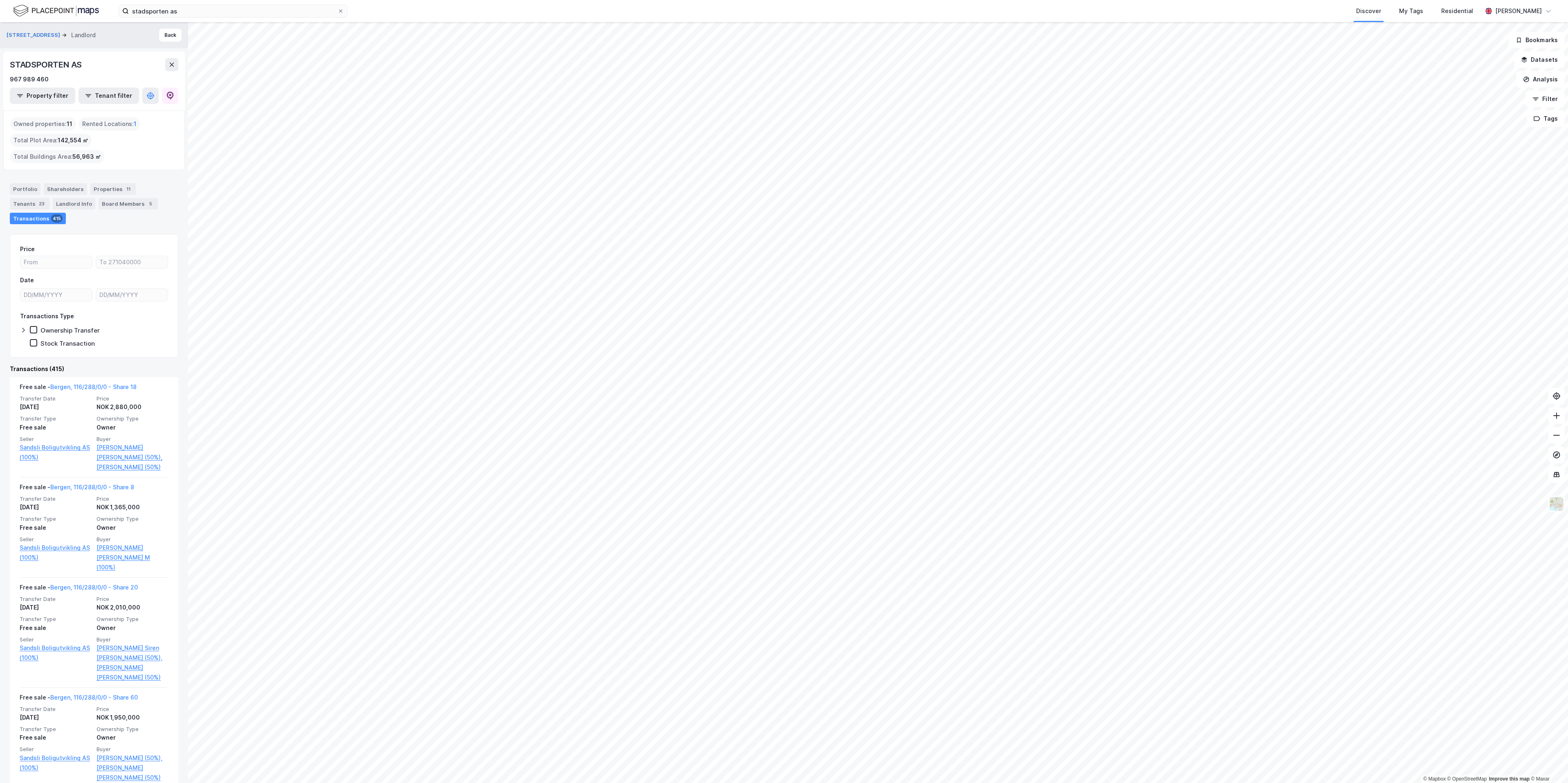
click at [40, 13] on img at bounding box center [56, 11] width 86 height 15
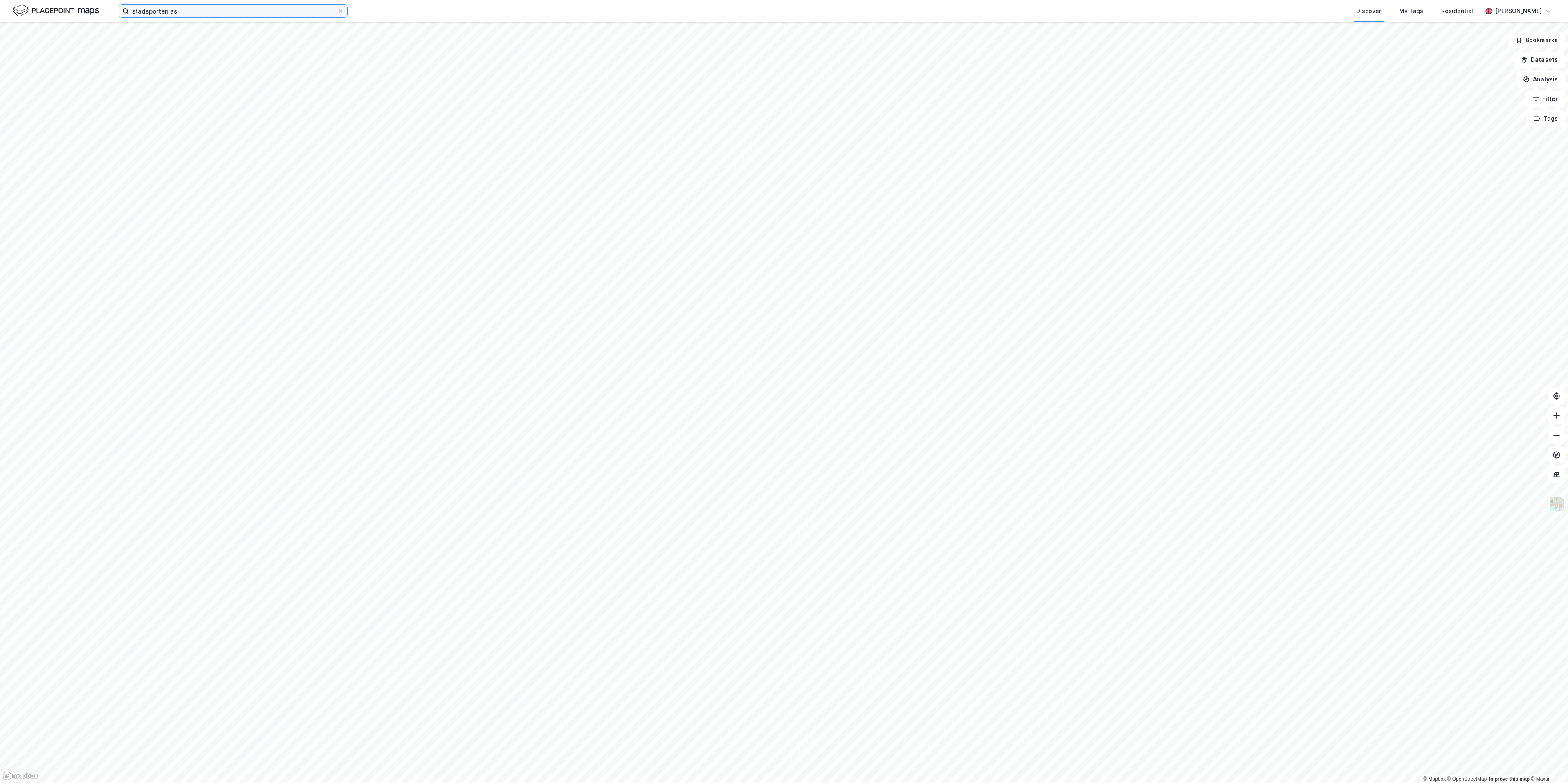
click at [194, 12] on input "stadsporten as" at bounding box center [233, 11] width 209 height 12
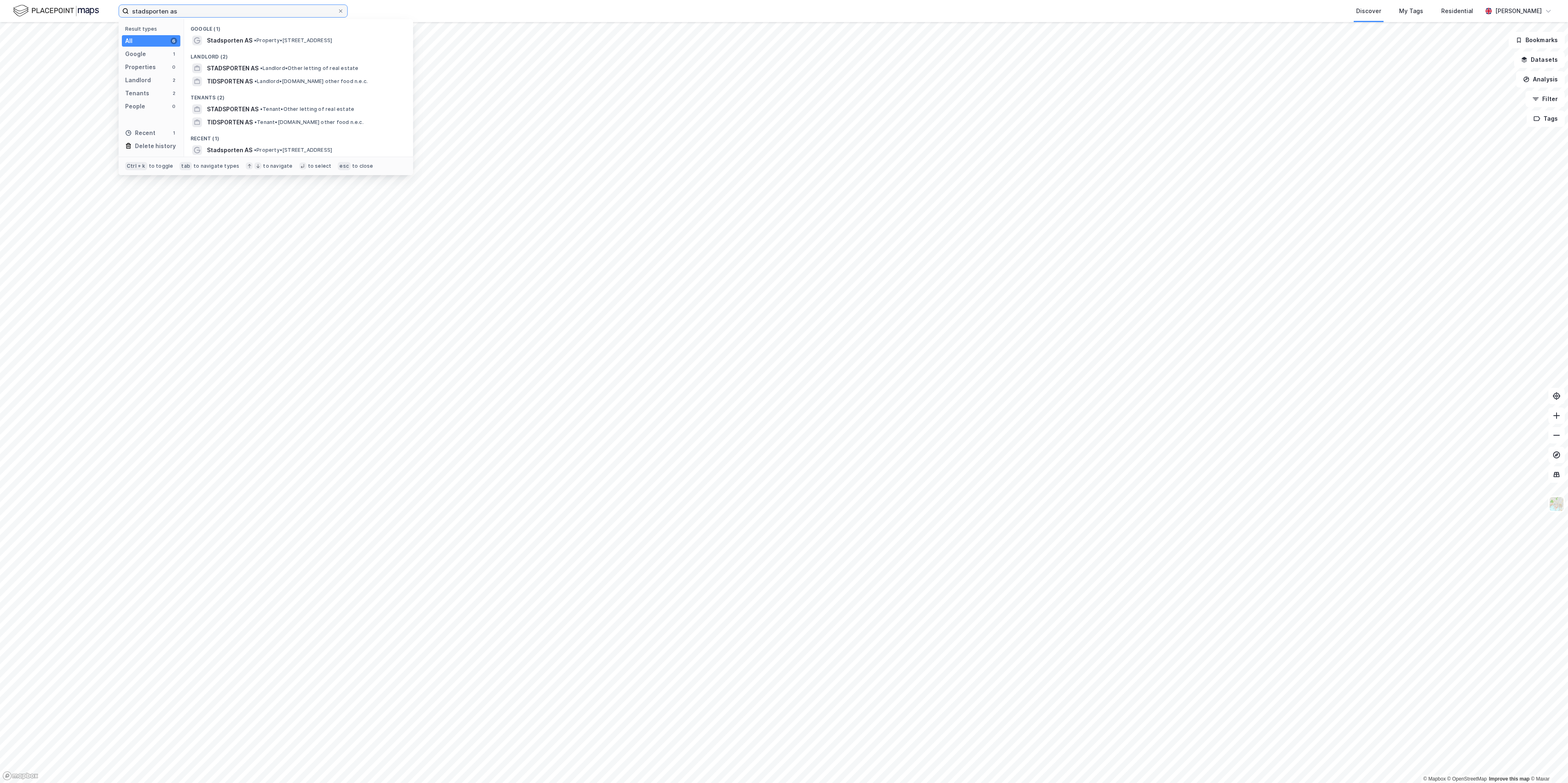
click at [194, 12] on input "stadsporten as" at bounding box center [233, 11] width 209 height 12
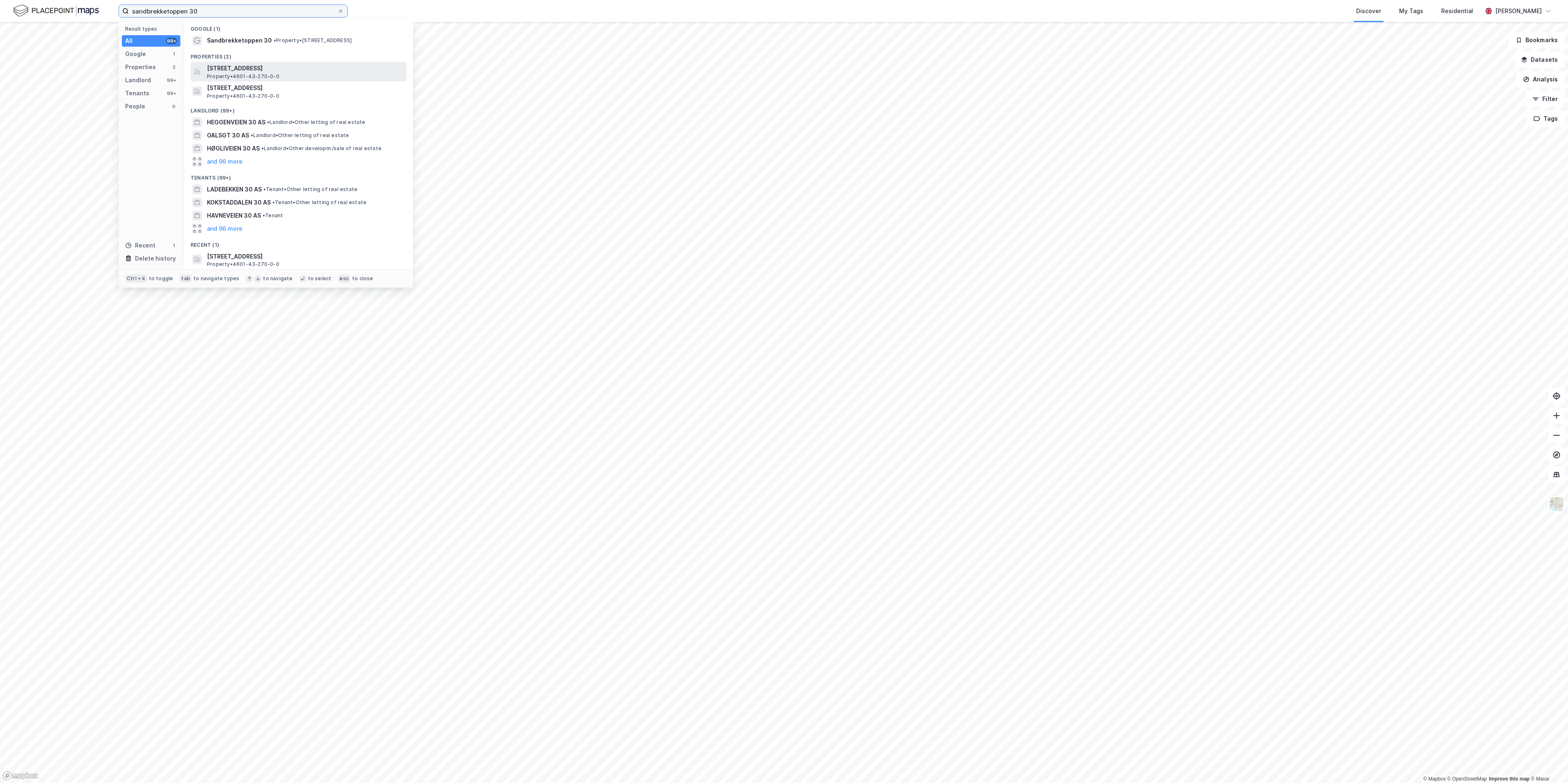
type input "sandbrekketoppen 30"
click at [251, 68] on span "[STREET_ADDRESS]" at bounding box center [305, 68] width 197 height 10
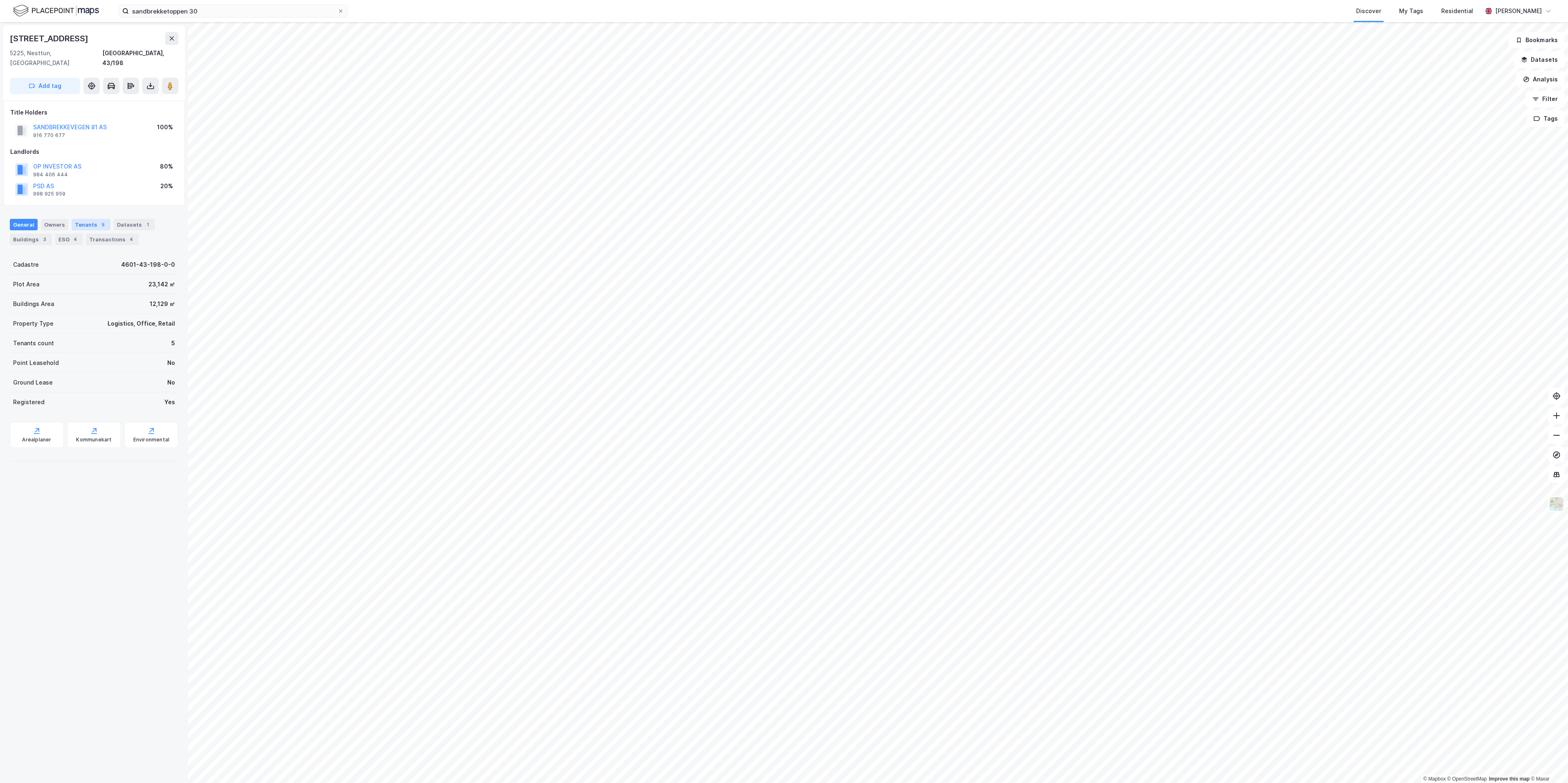
drag, startPoint x: 90, startPoint y: 211, endPoint x: 85, endPoint y: 211, distance: 5.0
click at [90, 219] on div "Tenants 5" at bounding box center [91, 224] width 39 height 12
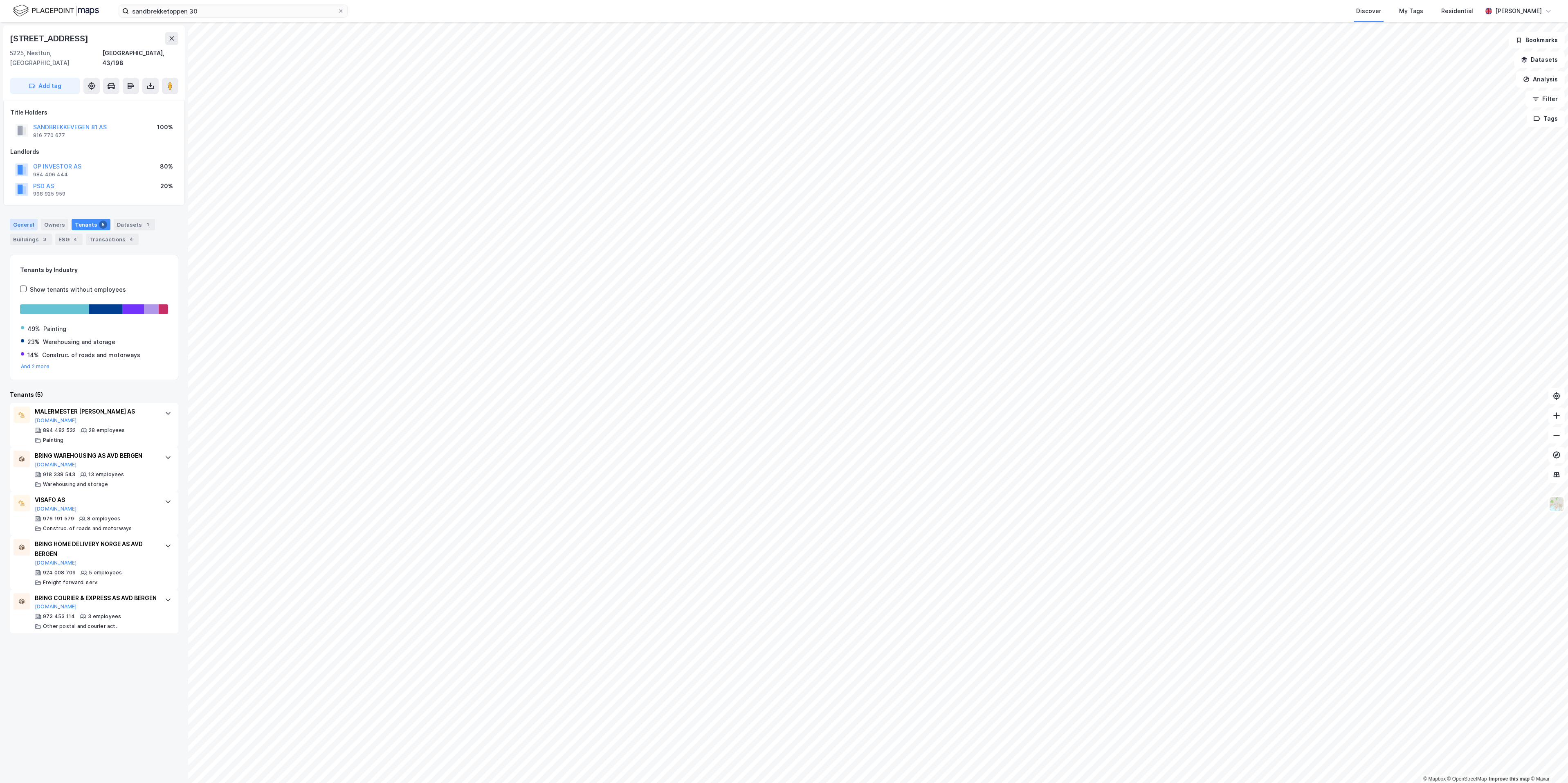
click at [21, 219] on div "General" at bounding box center [24, 224] width 28 height 12
